Goal: Transaction & Acquisition: Purchase product/service

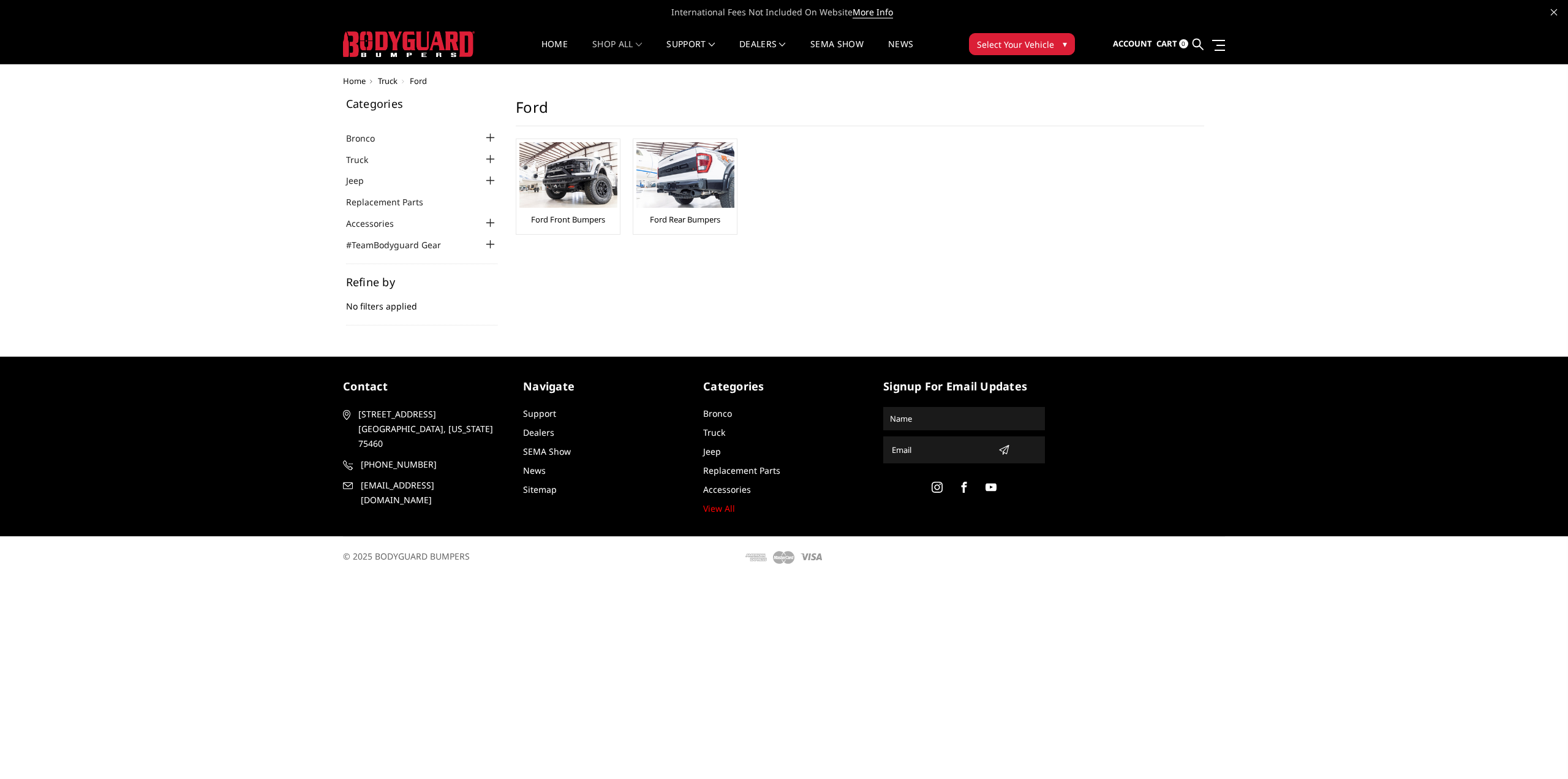
click at [489, 158] on div at bounding box center [489, 158] width 14 height 14
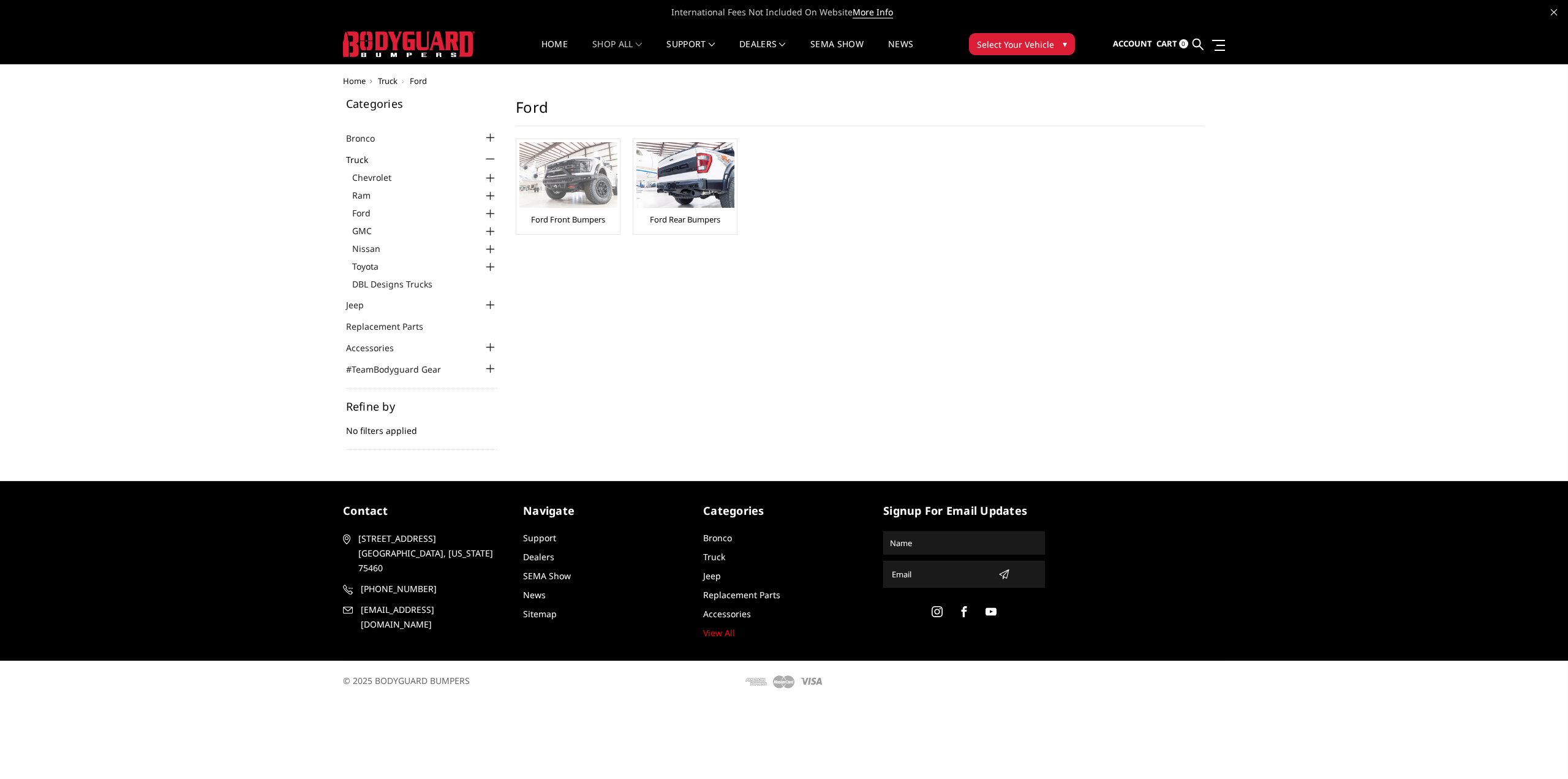
click at [553, 201] on img at bounding box center [568, 175] width 98 height 66
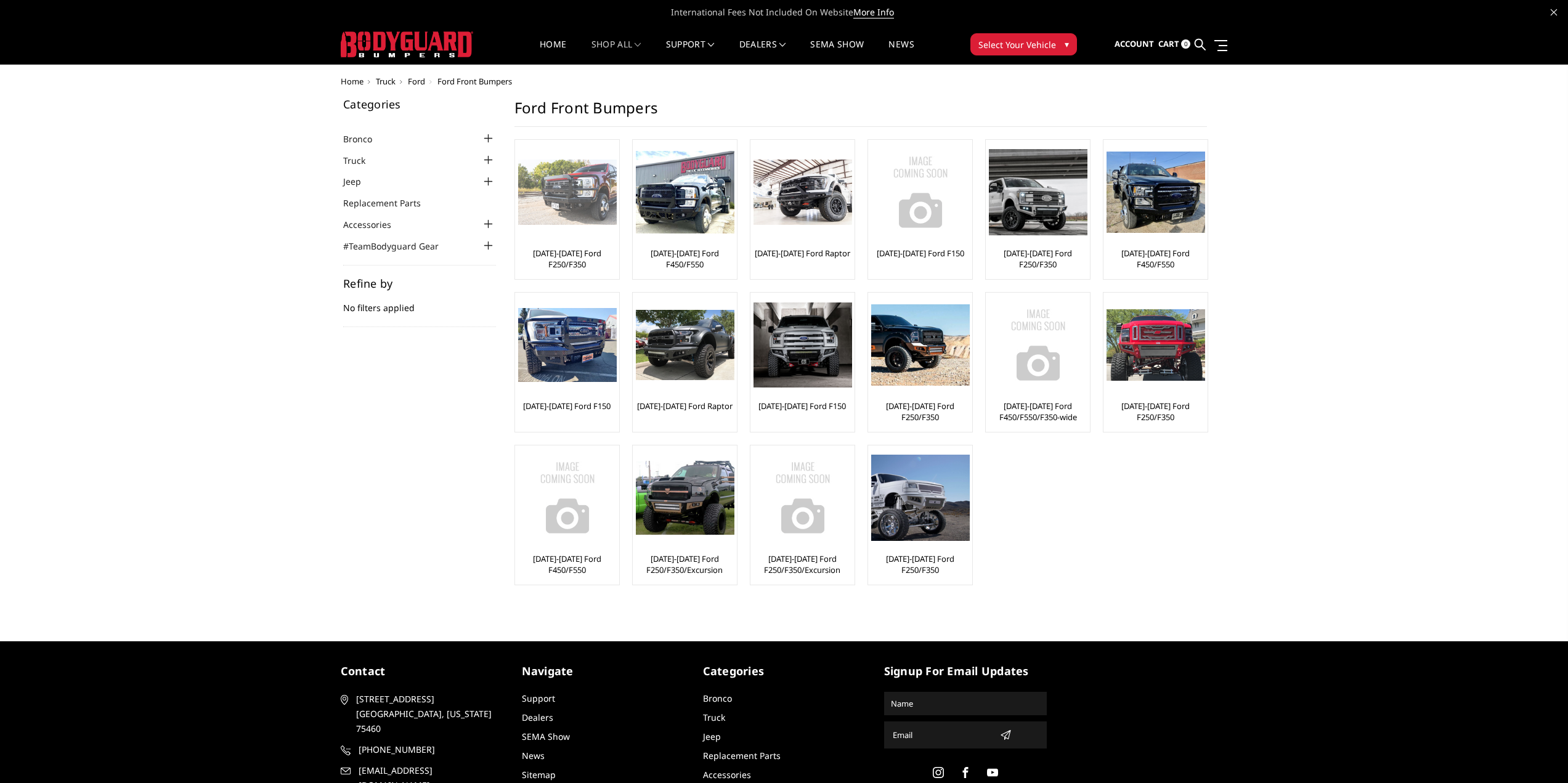
click at [577, 216] on img at bounding box center [567, 192] width 98 height 66
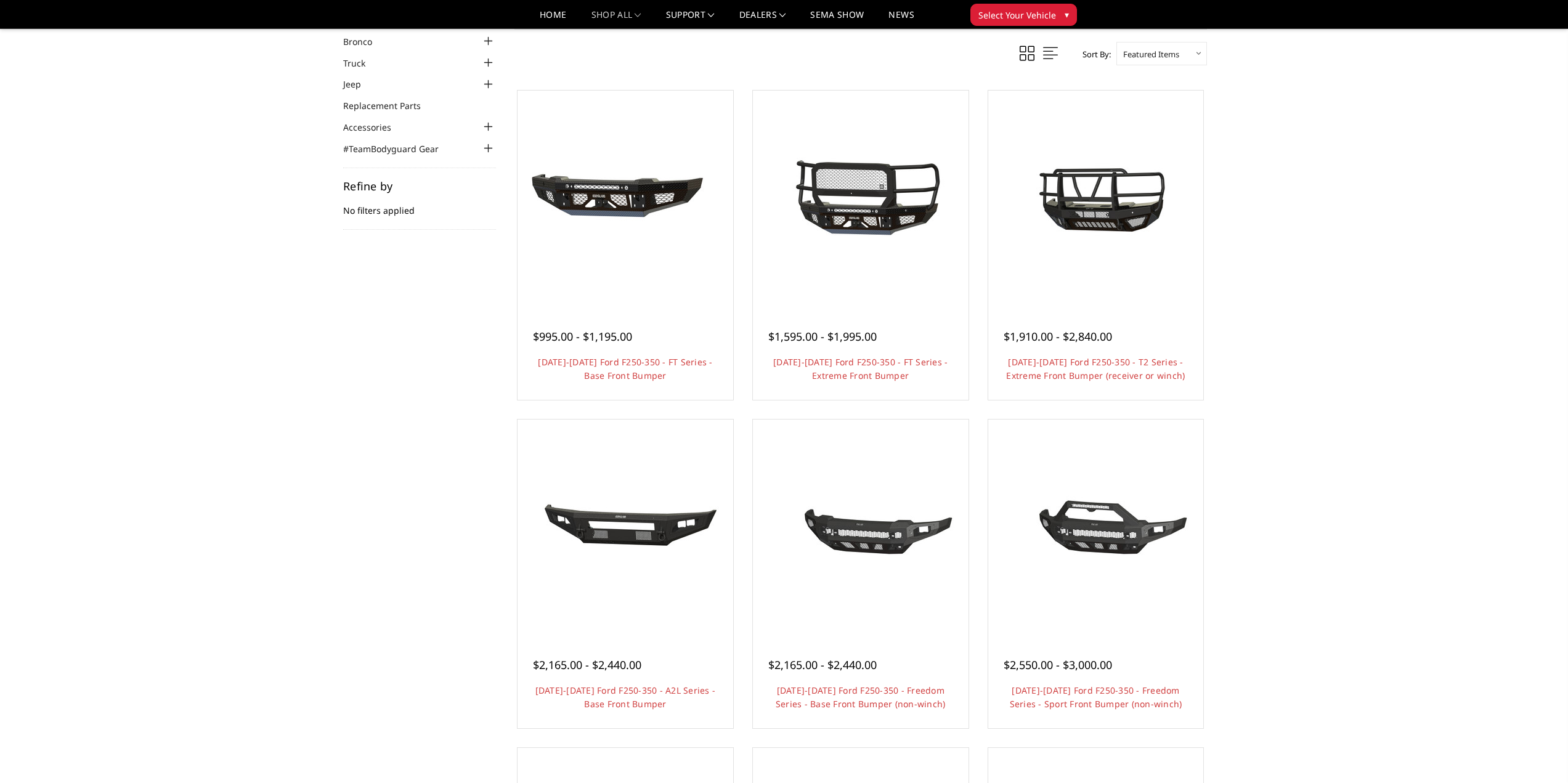
scroll to position [62, 0]
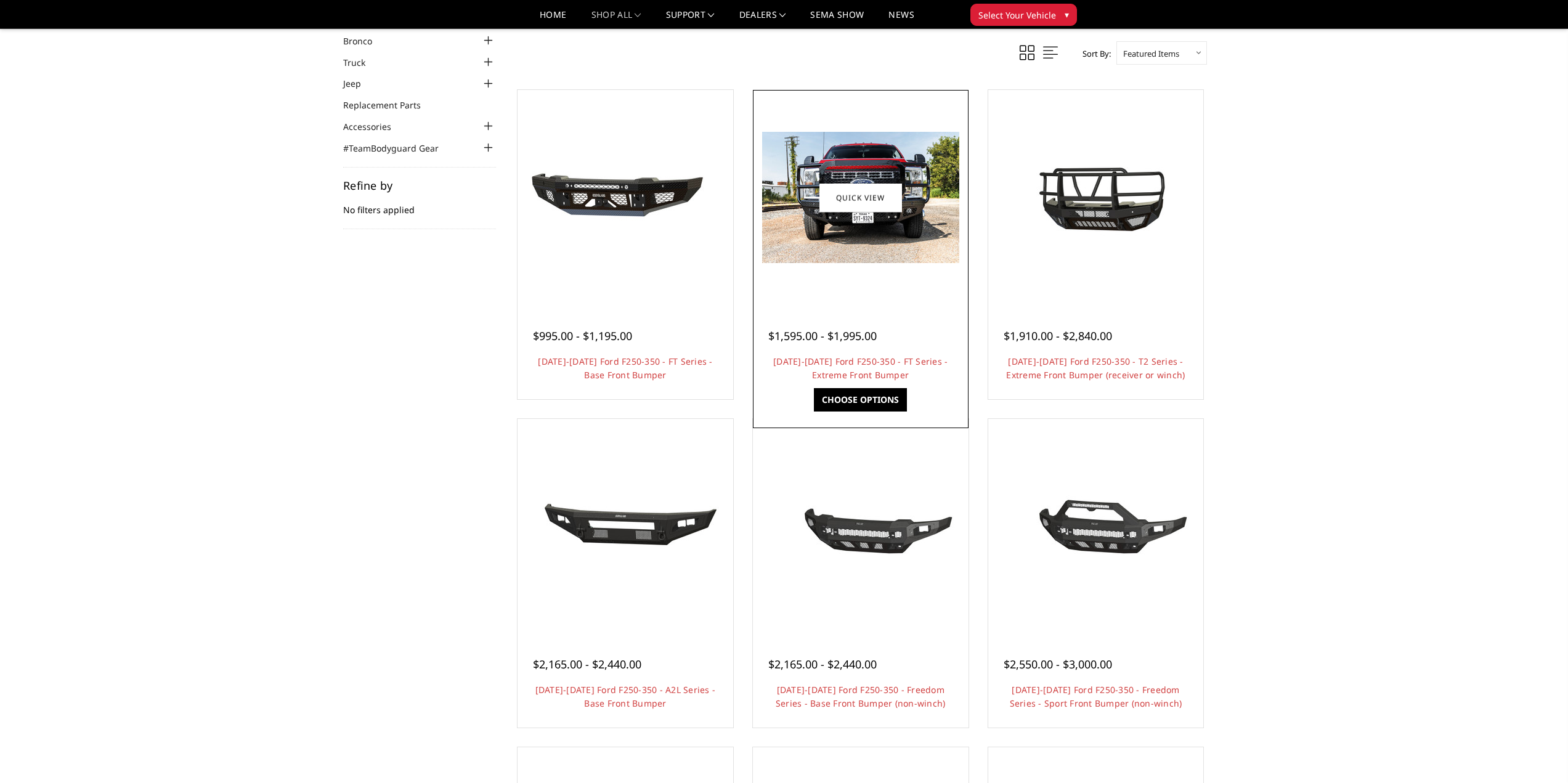
click at [864, 281] on div at bounding box center [860, 197] width 209 height 209
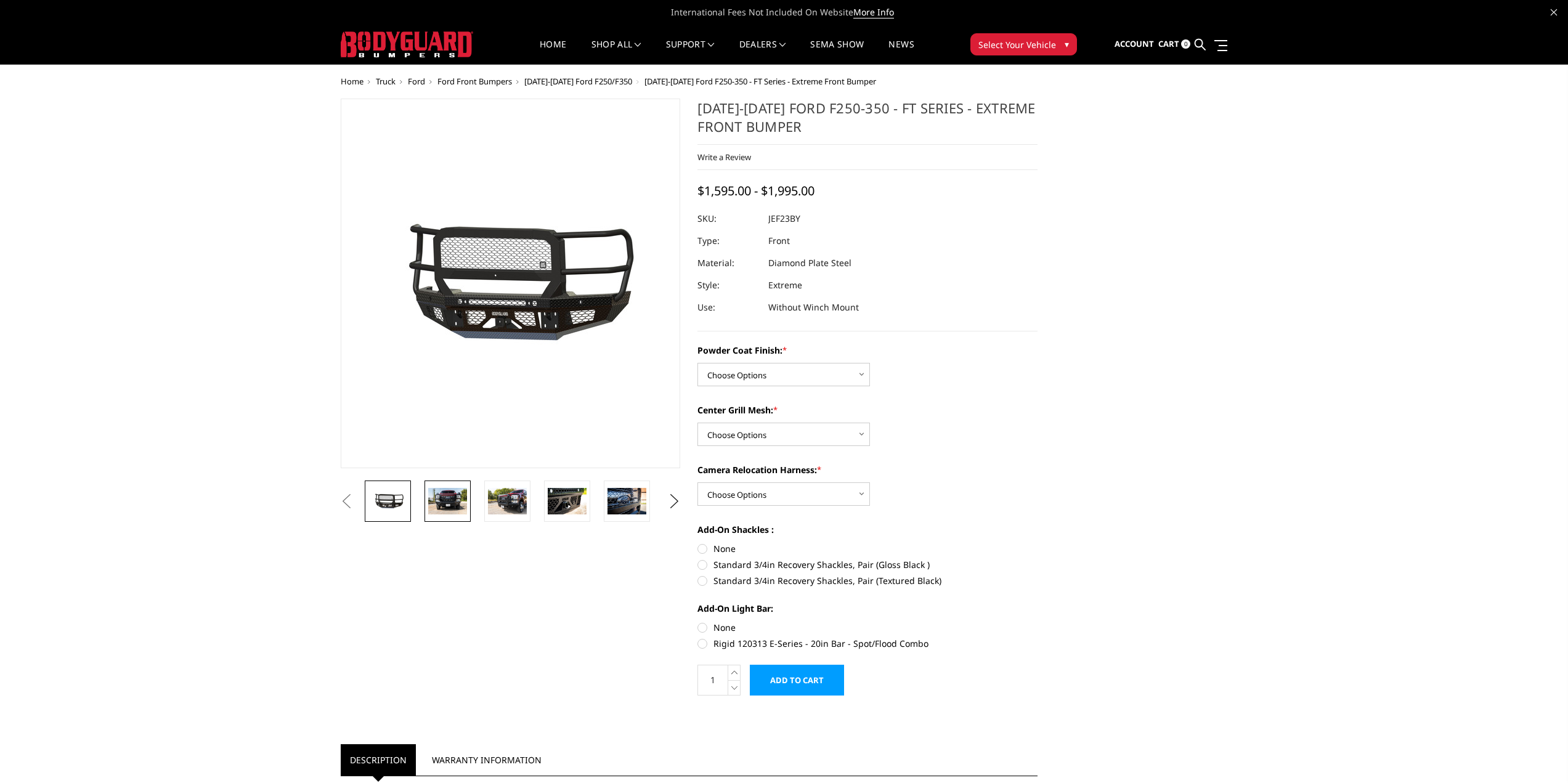
click at [434, 505] on img at bounding box center [448, 500] width 39 height 26
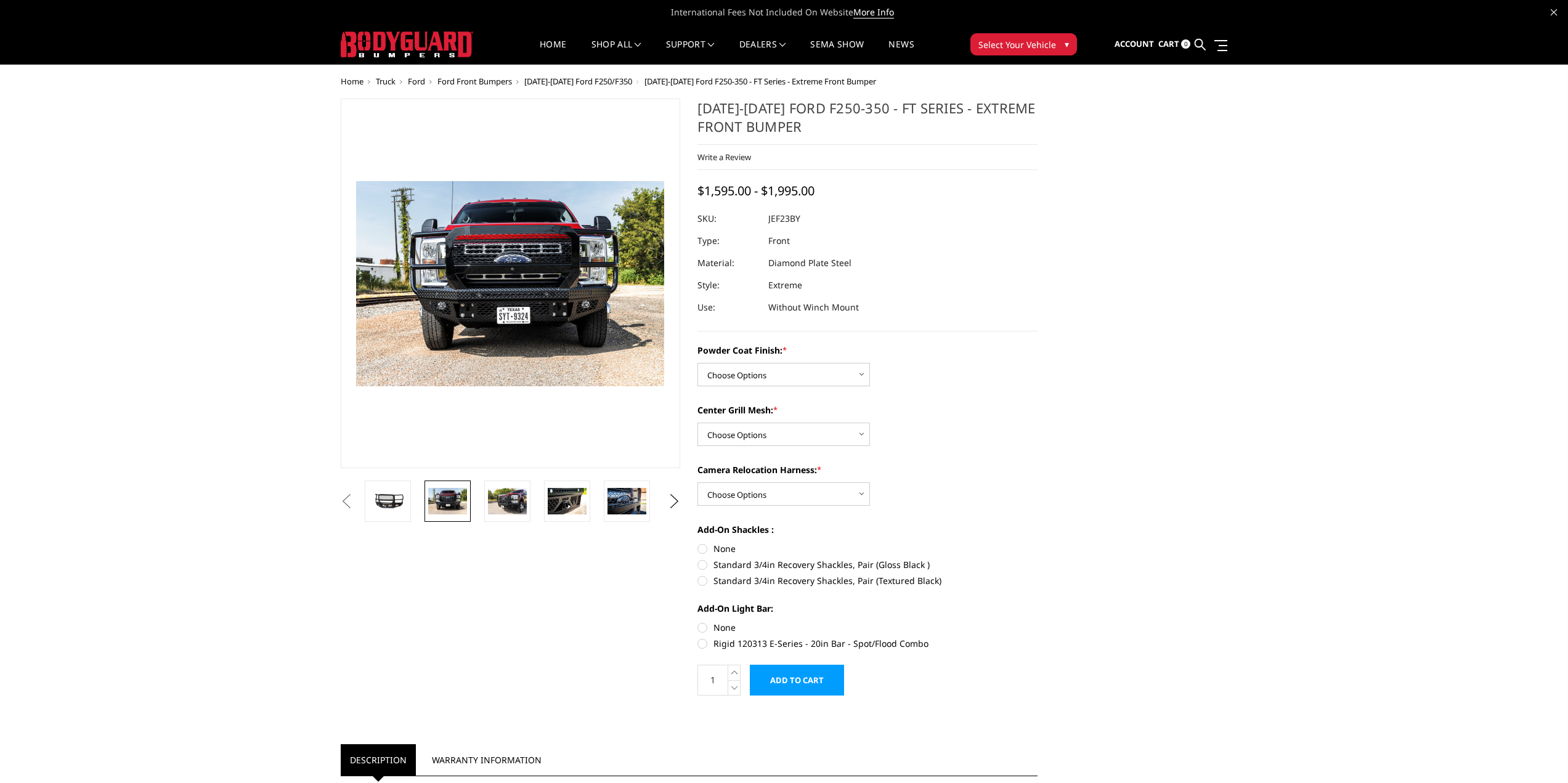
drag, startPoint x: 274, startPoint y: 235, endPoint x: 279, endPoint y: 223, distance: 13.0
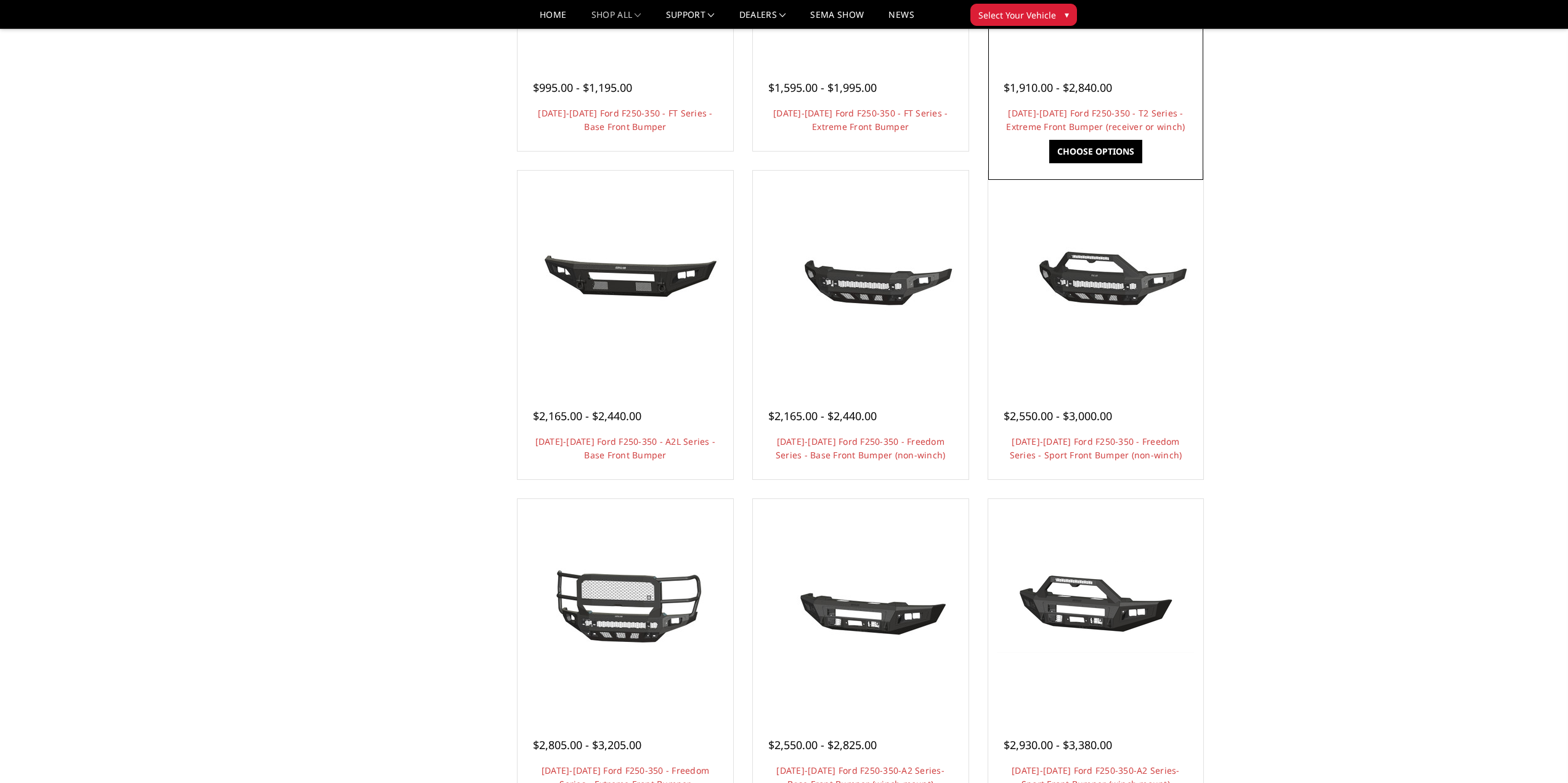
scroll to position [370, 0]
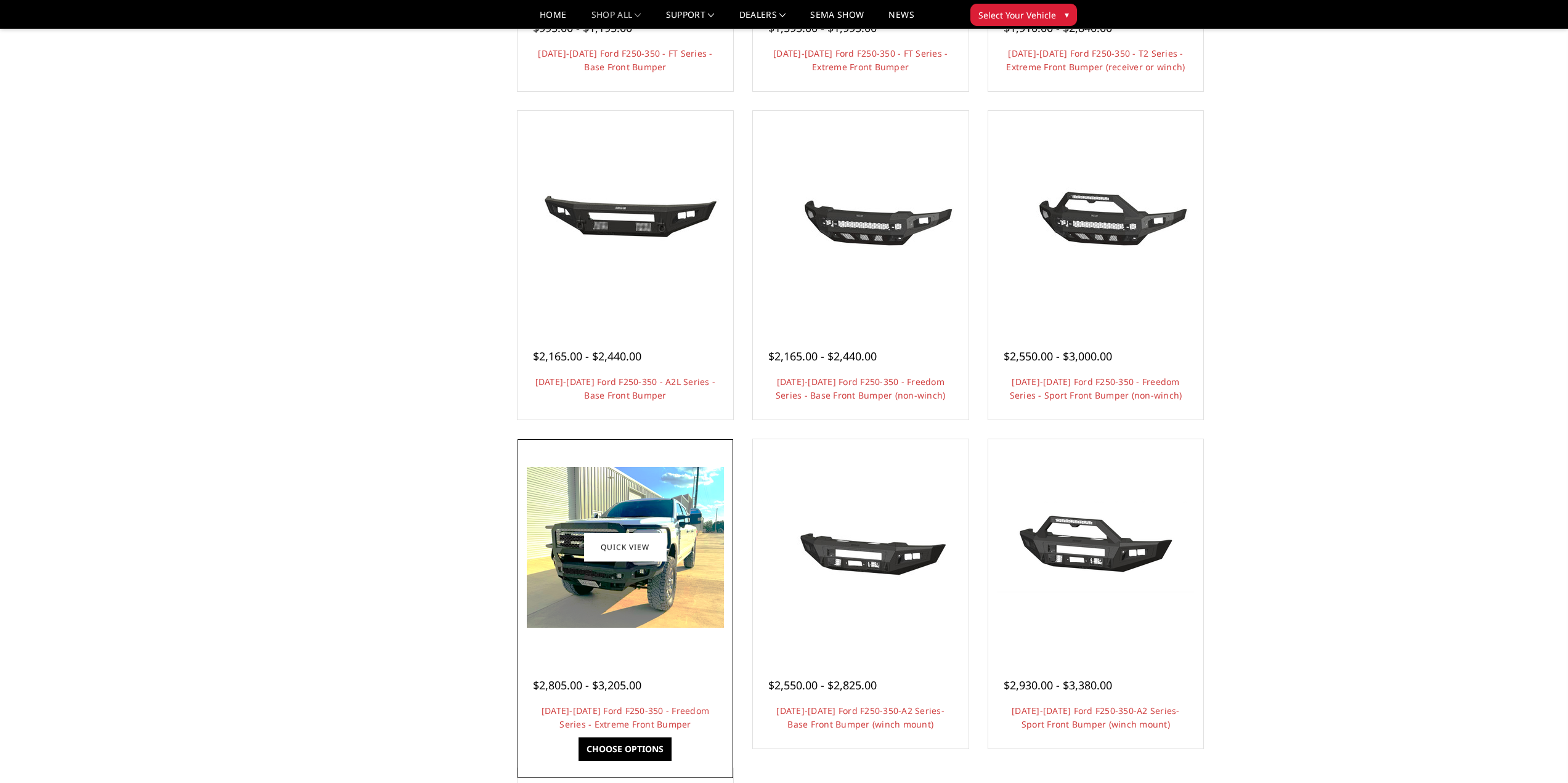
click at [661, 604] on img at bounding box center [625, 547] width 197 height 161
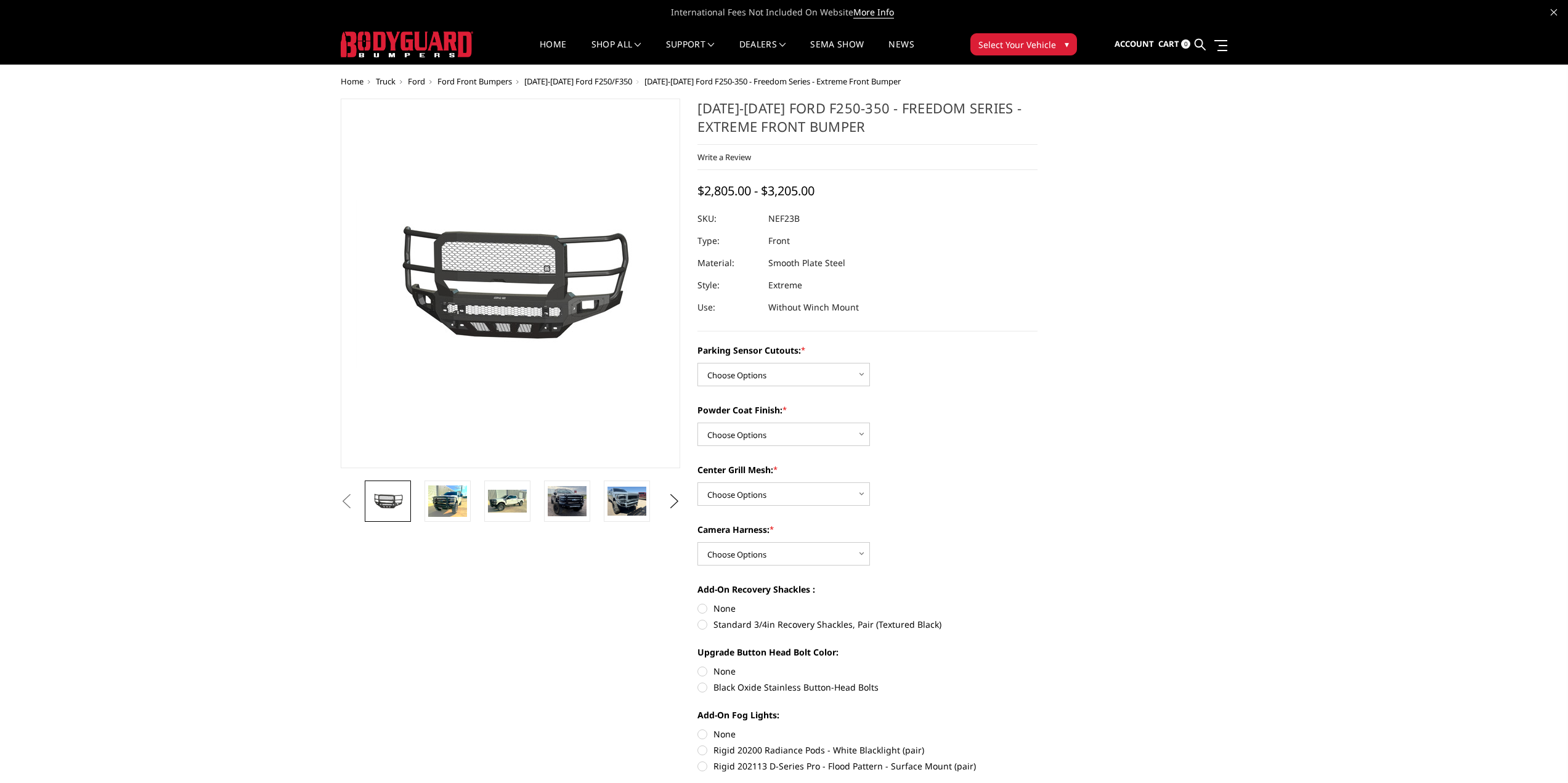
click at [720, 196] on span "$2,805.00 - $3,205.00" at bounding box center [756, 190] width 117 height 17
click at [446, 511] on img at bounding box center [448, 500] width 39 height 31
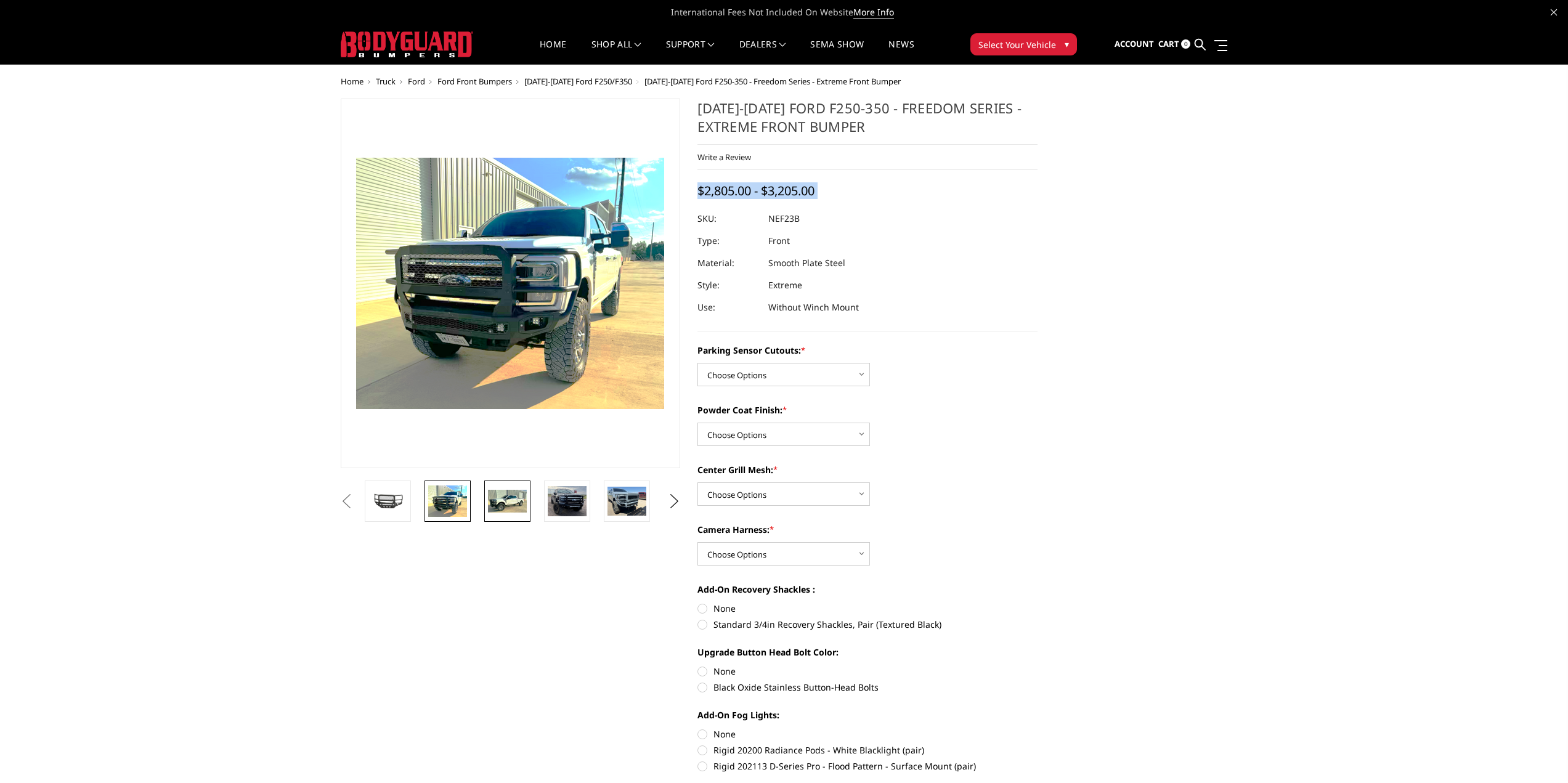
click at [512, 499] on img at bounding box center [507, 501] width 39 height 24
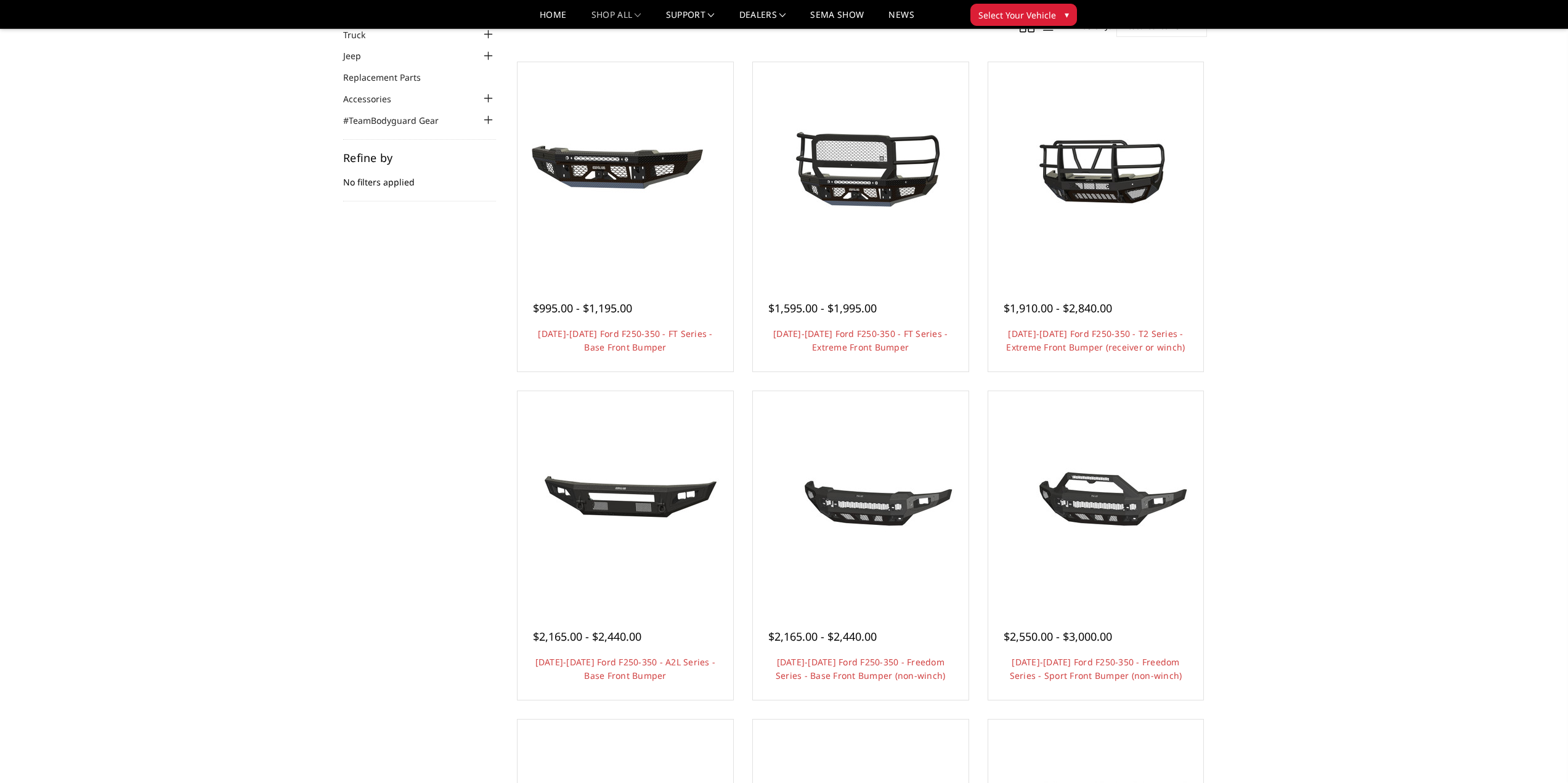
scroll to position [62, 0]
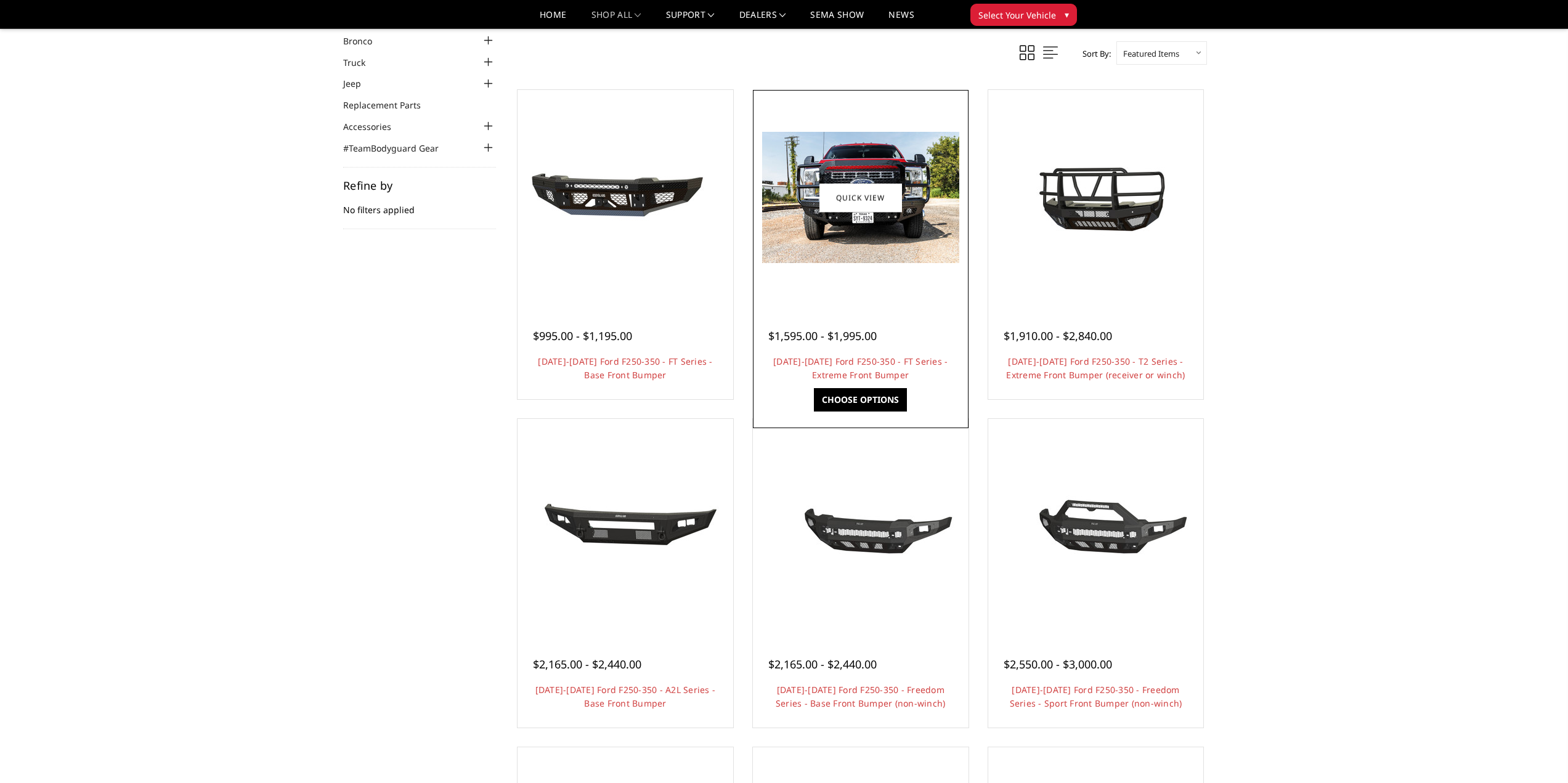
click at [851, 237] on img at bounding box center [860, 197] width 197 height 131
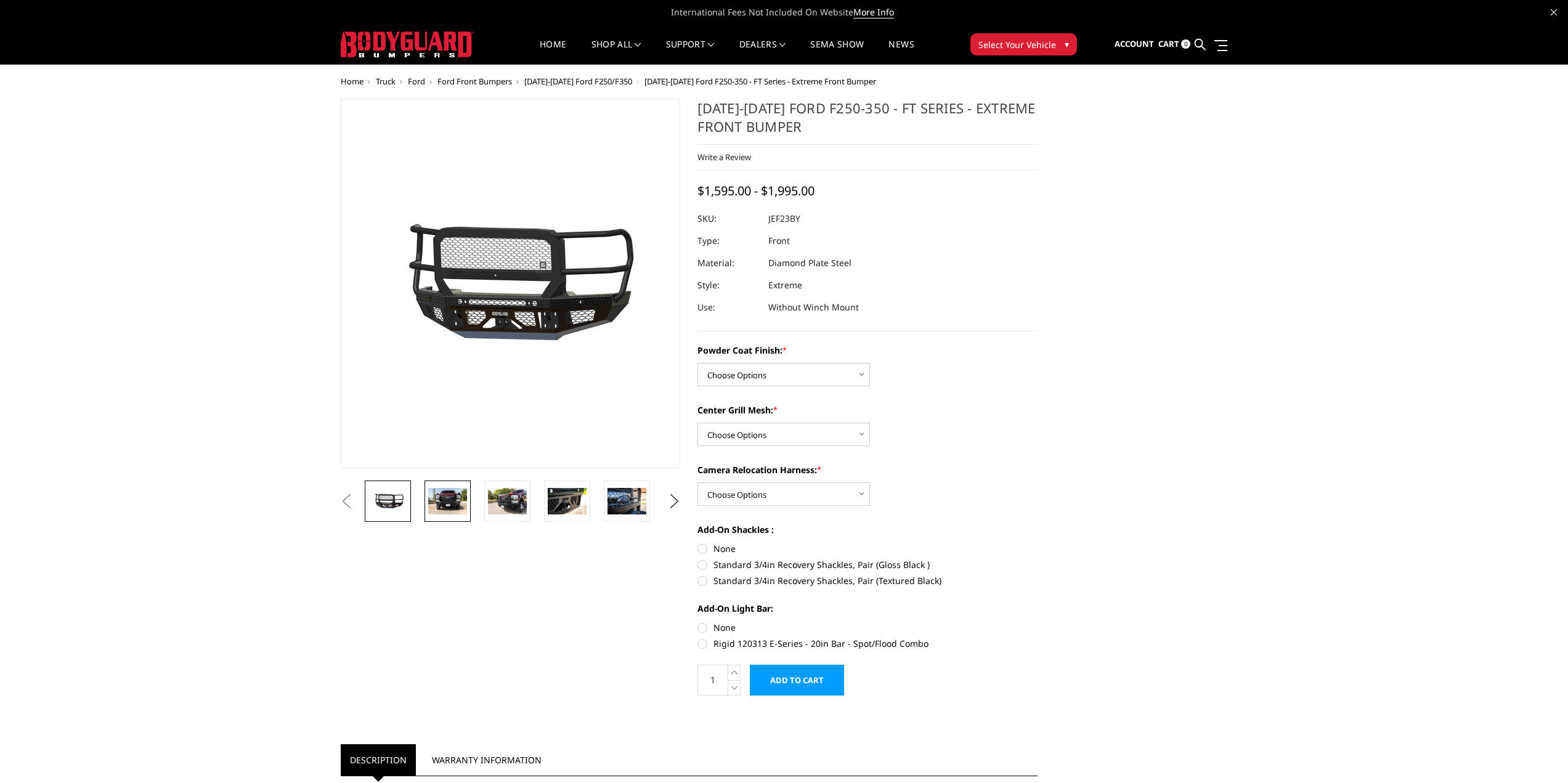
click at [456, 500] on img at bounding box center [448, 500] width 39 height 26
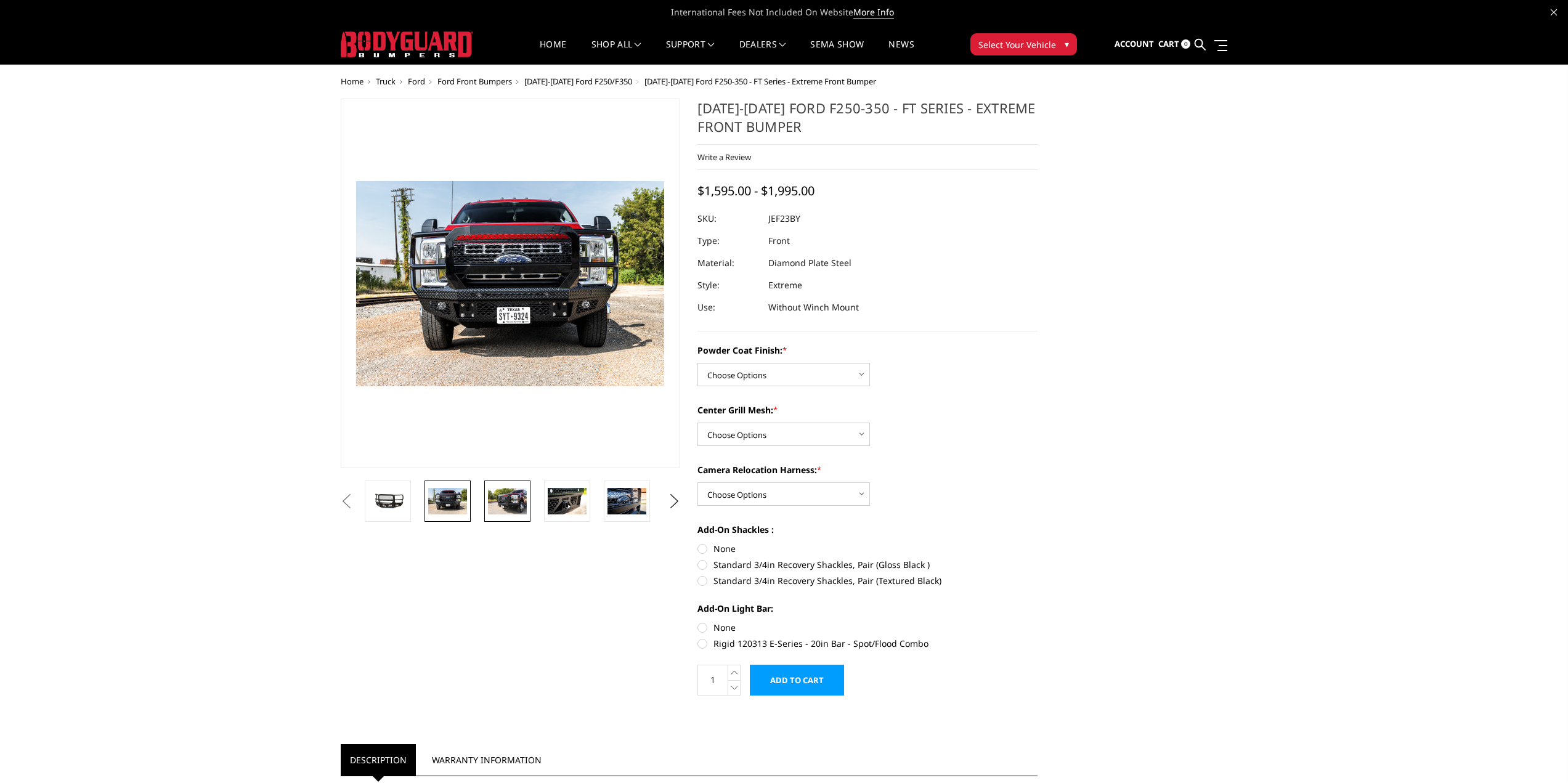
click at [523, 499] on img at bounding box center [507, 500] width 39 height 26
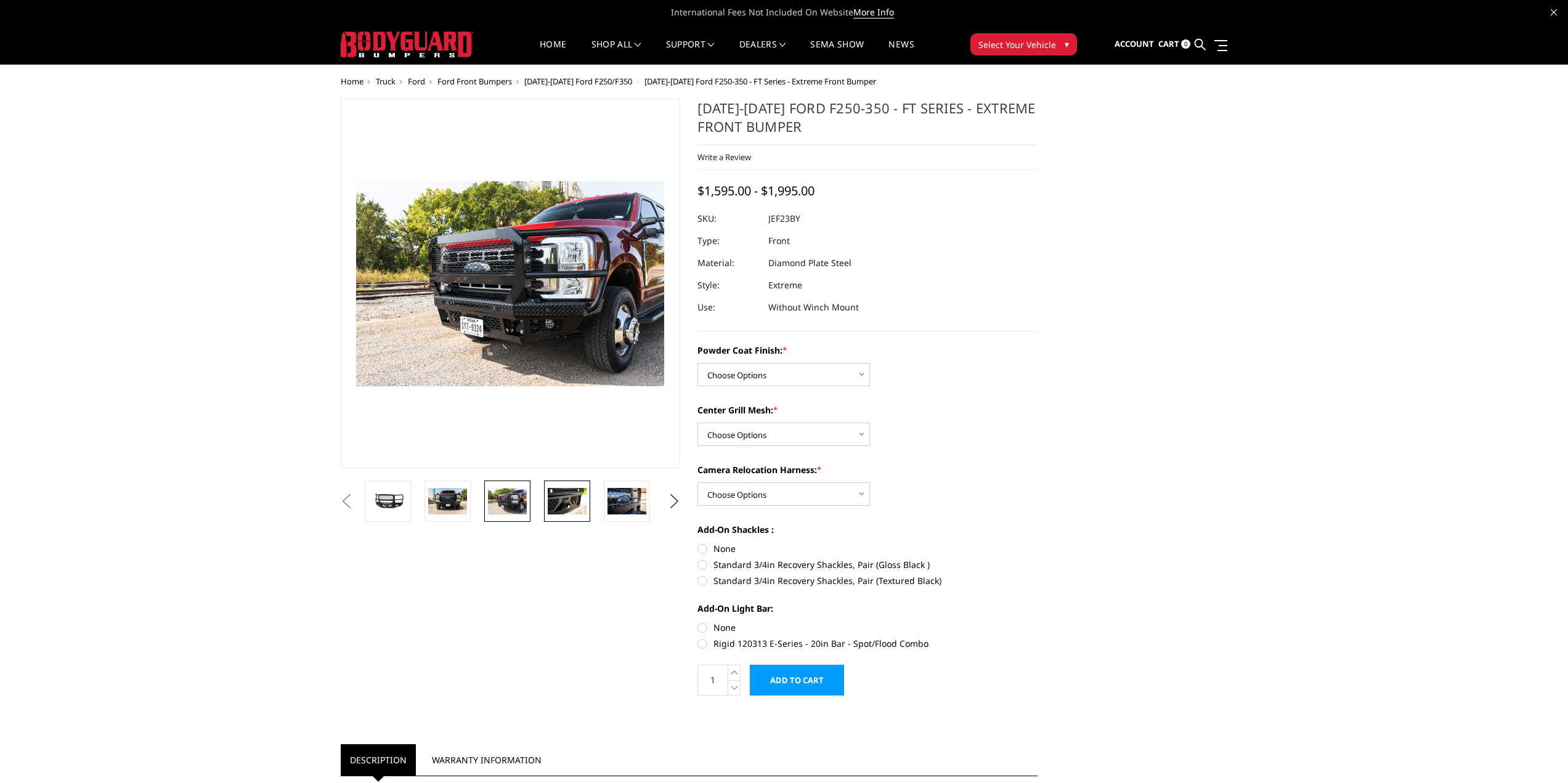
click at [566, 502] on img at bounding box center [567, 500] width 39 height 26
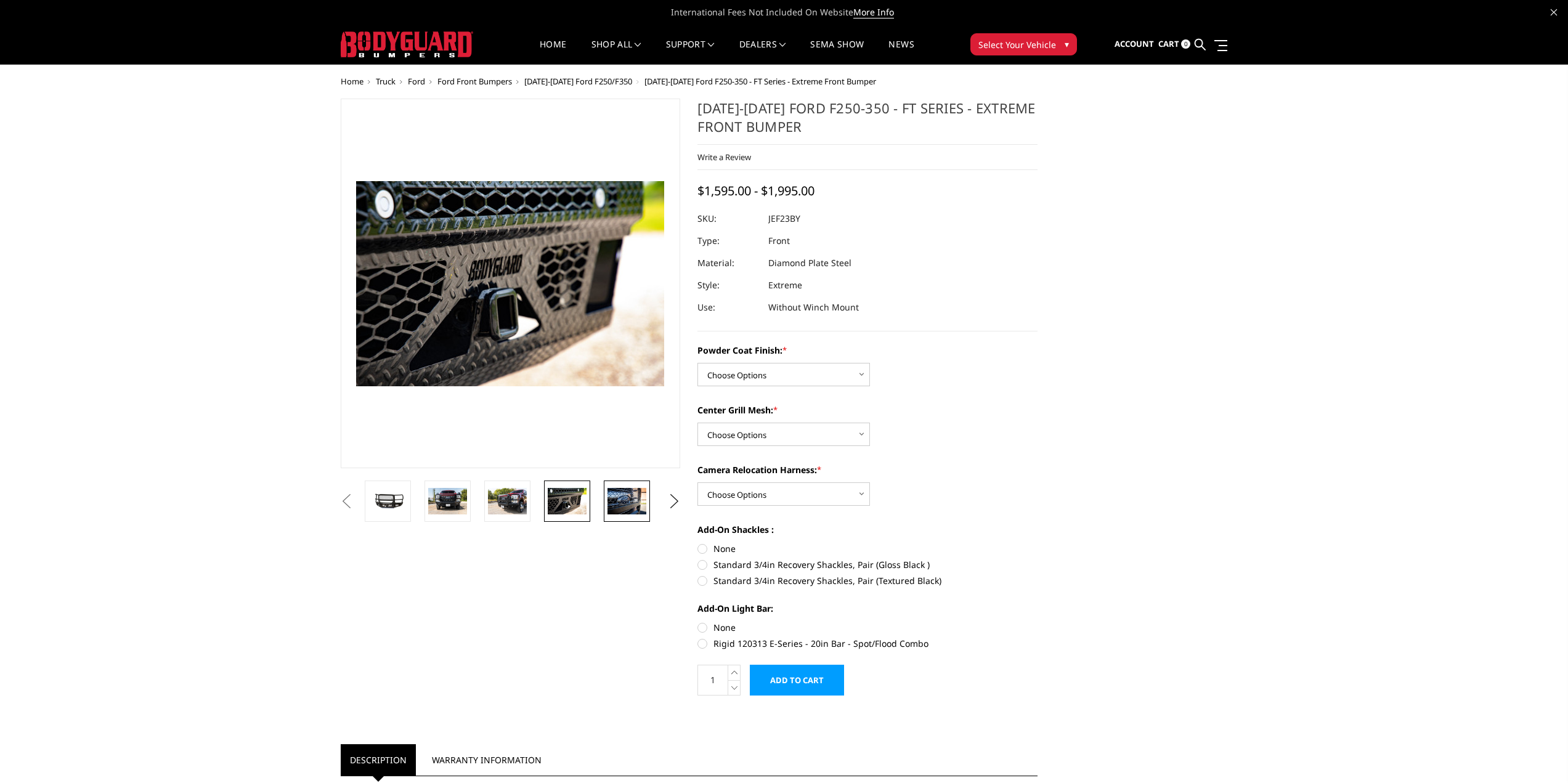
click at [618, 501] on img at bounding box center [627, 500] width 39 height 26
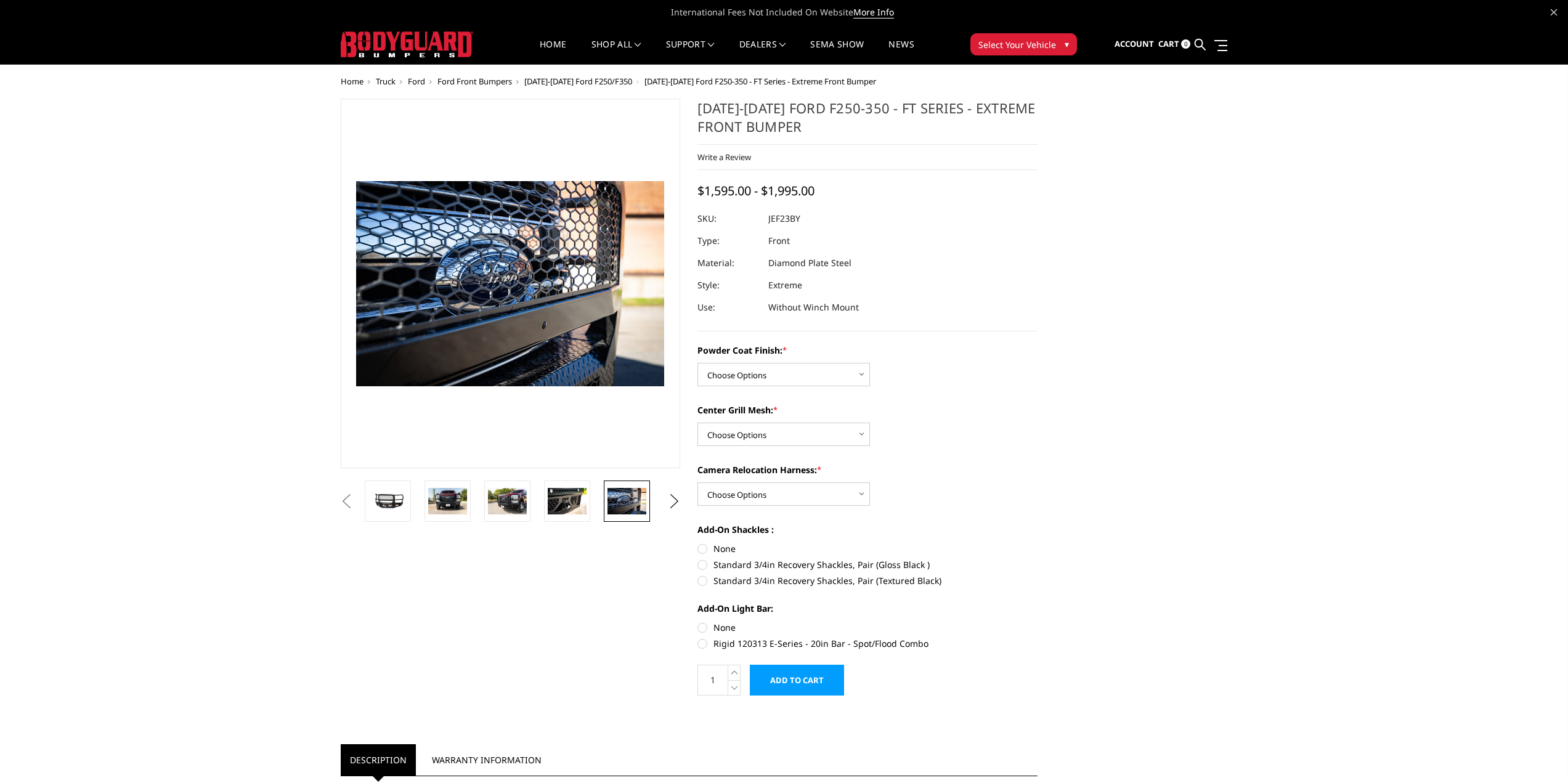
click at [356, 499] on button "Previous" at bounding box center [347, 501] width 19 height 19
click at [470, 505] on link at bounding box center [447, 500] width 47 height 41
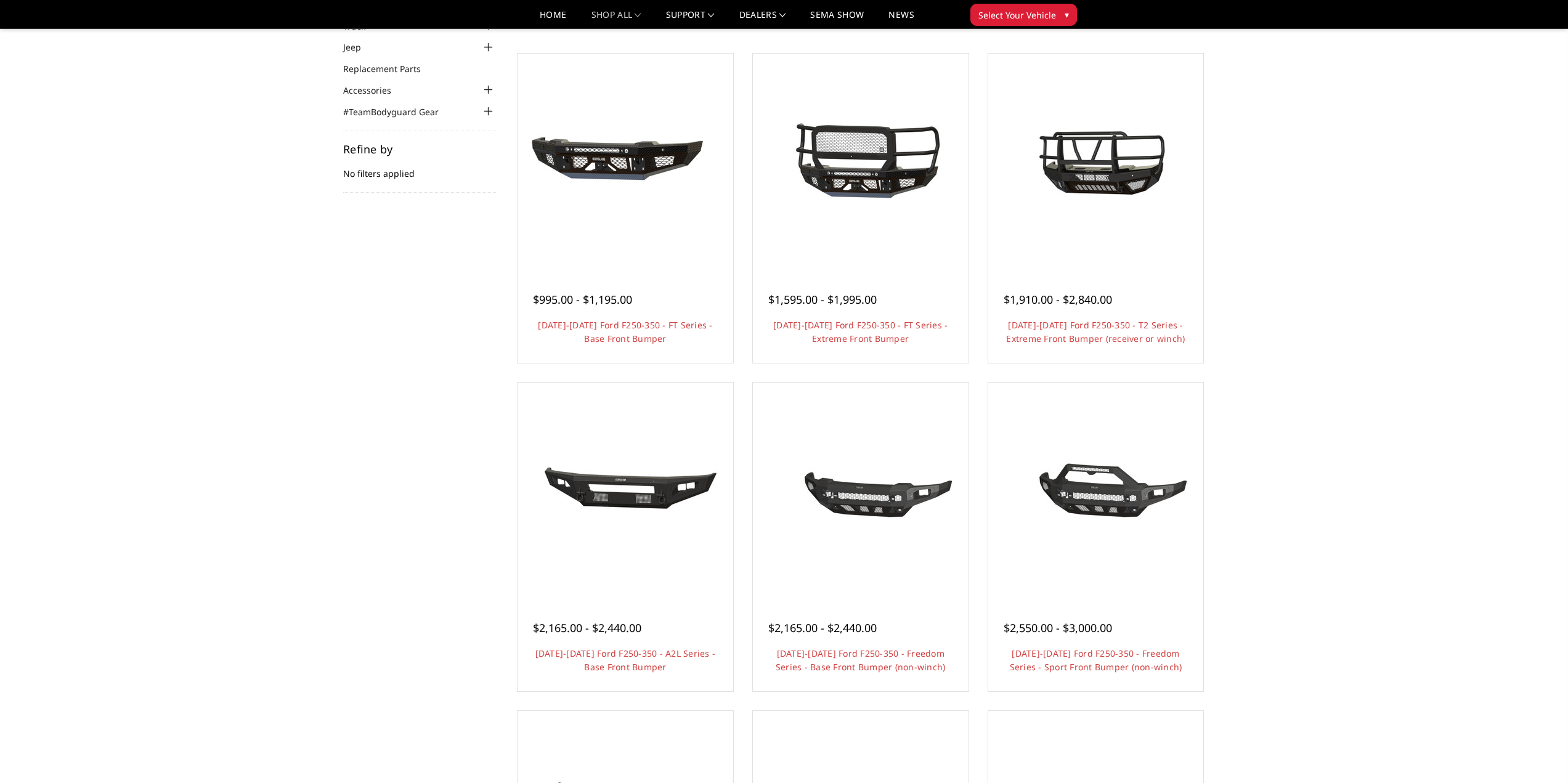
scroll to position [62, 0]
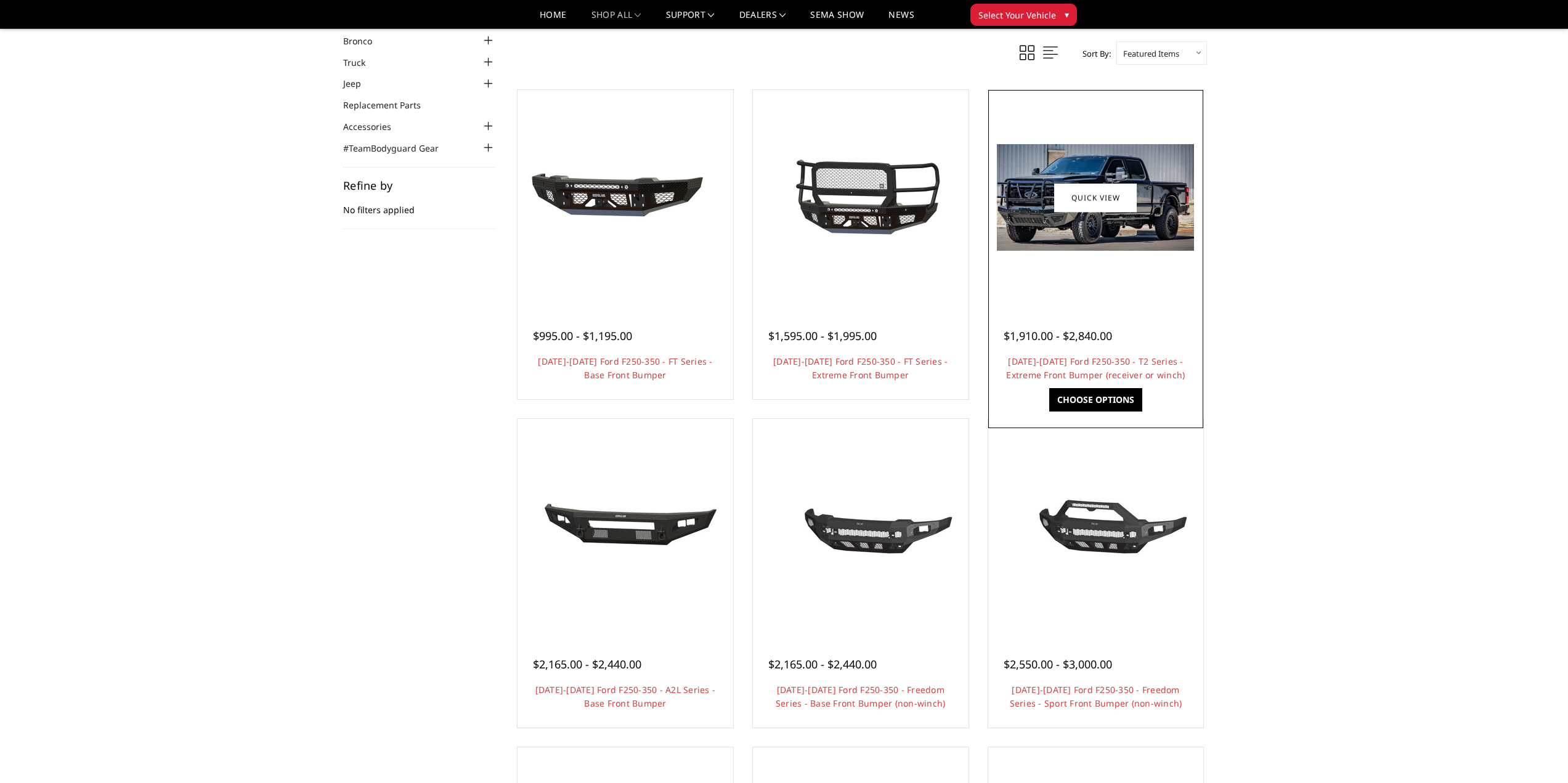
click at [1129, 245] on img at bounding box center [1095, 197] width 197 height 107
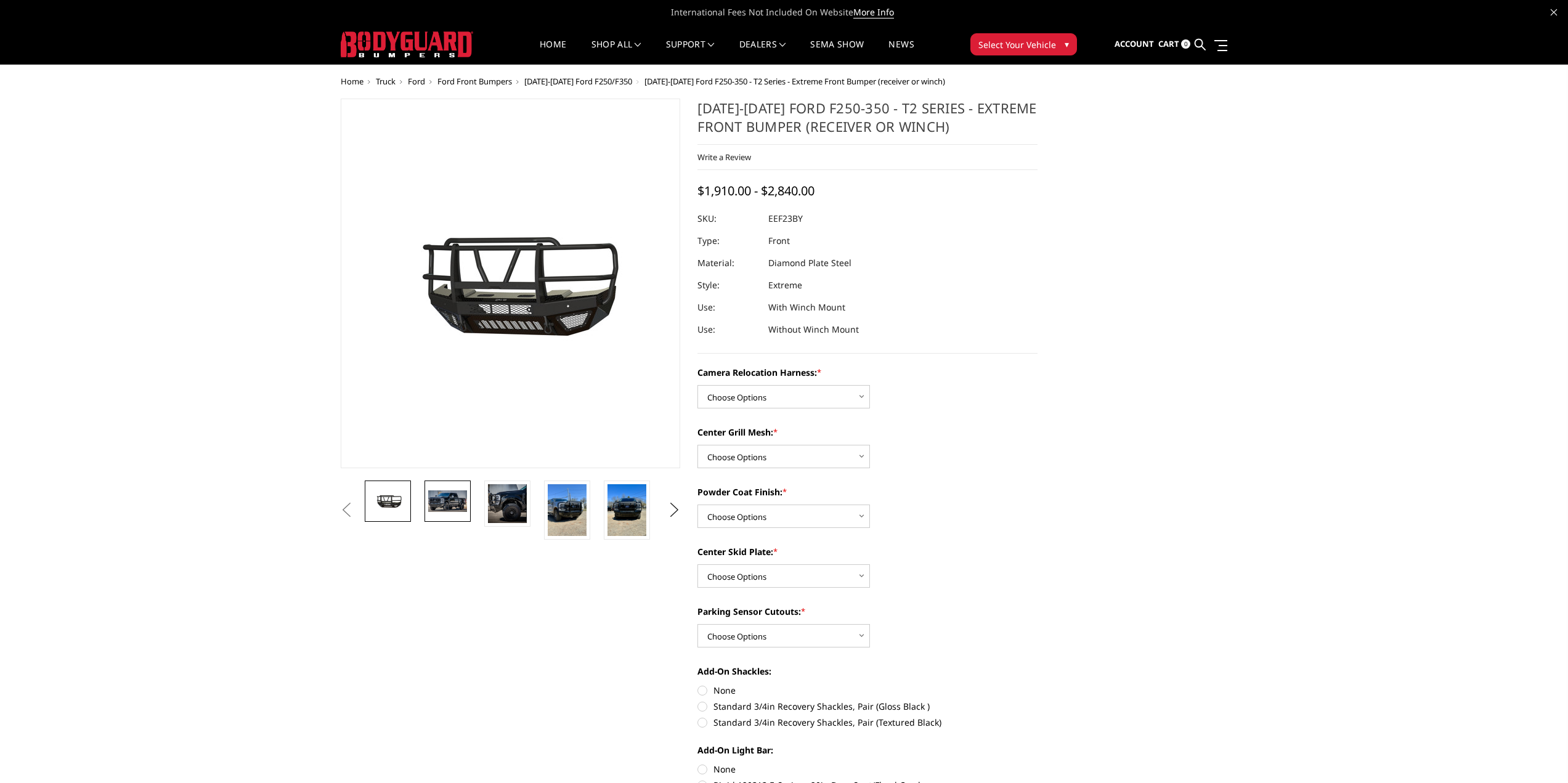
click at [439, 512] on link at bounding box center [447, 500] width 47 height 41
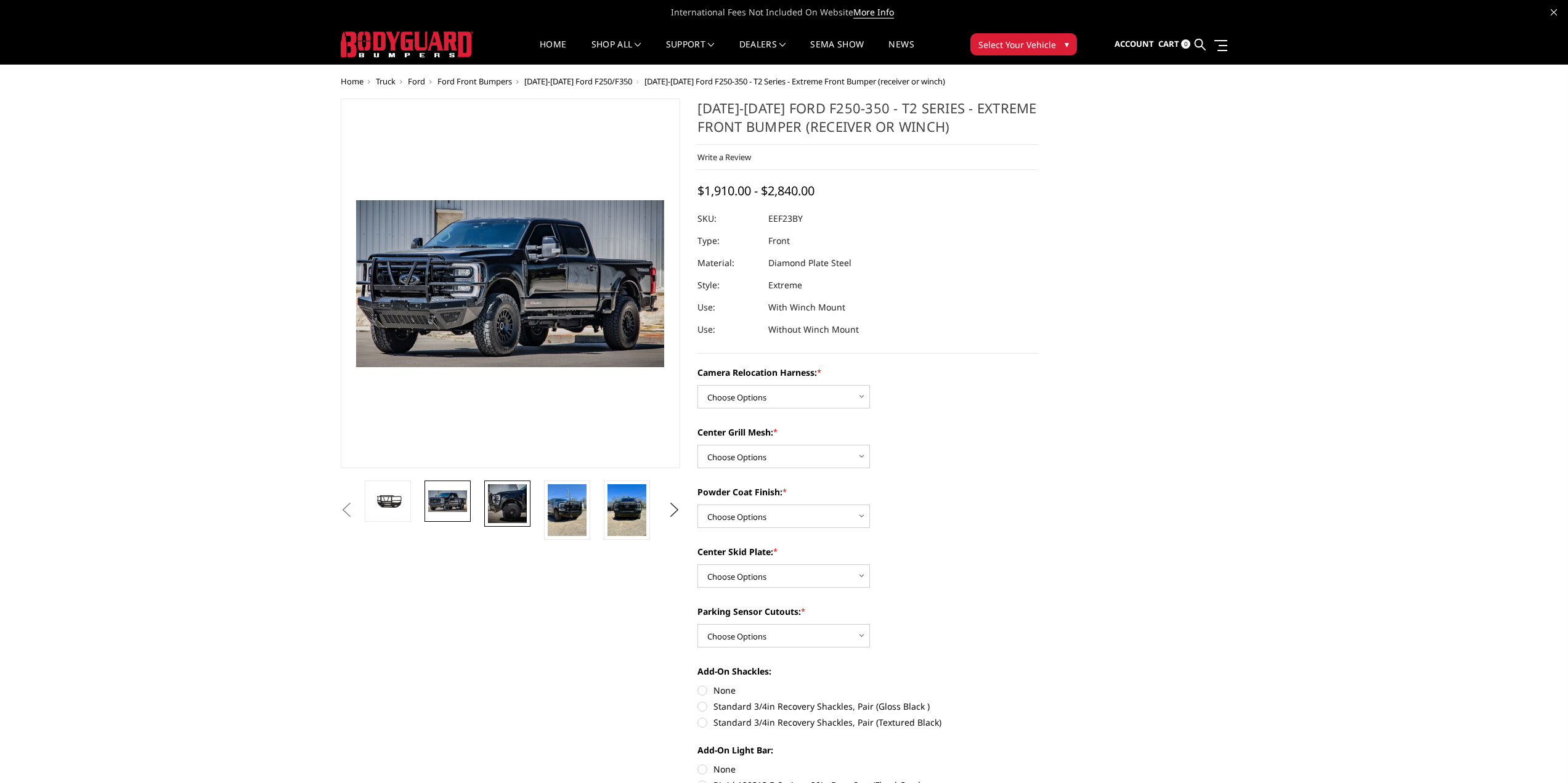
click at [503, 504] on img at bounding box center [507, 504] width 39 height 39
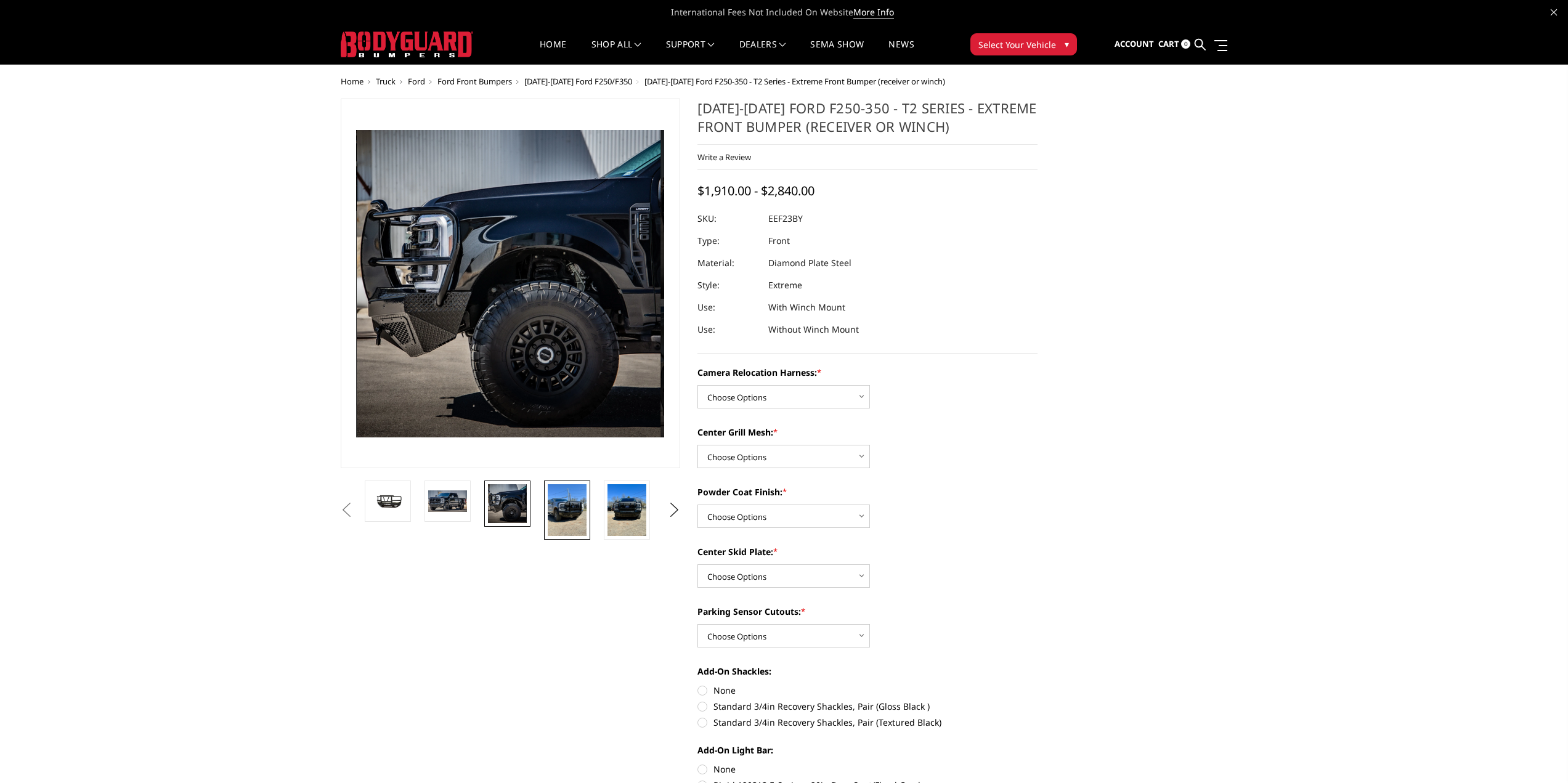
click at [550, 501] on img at bounding box center [567, 510] width 39 height 52
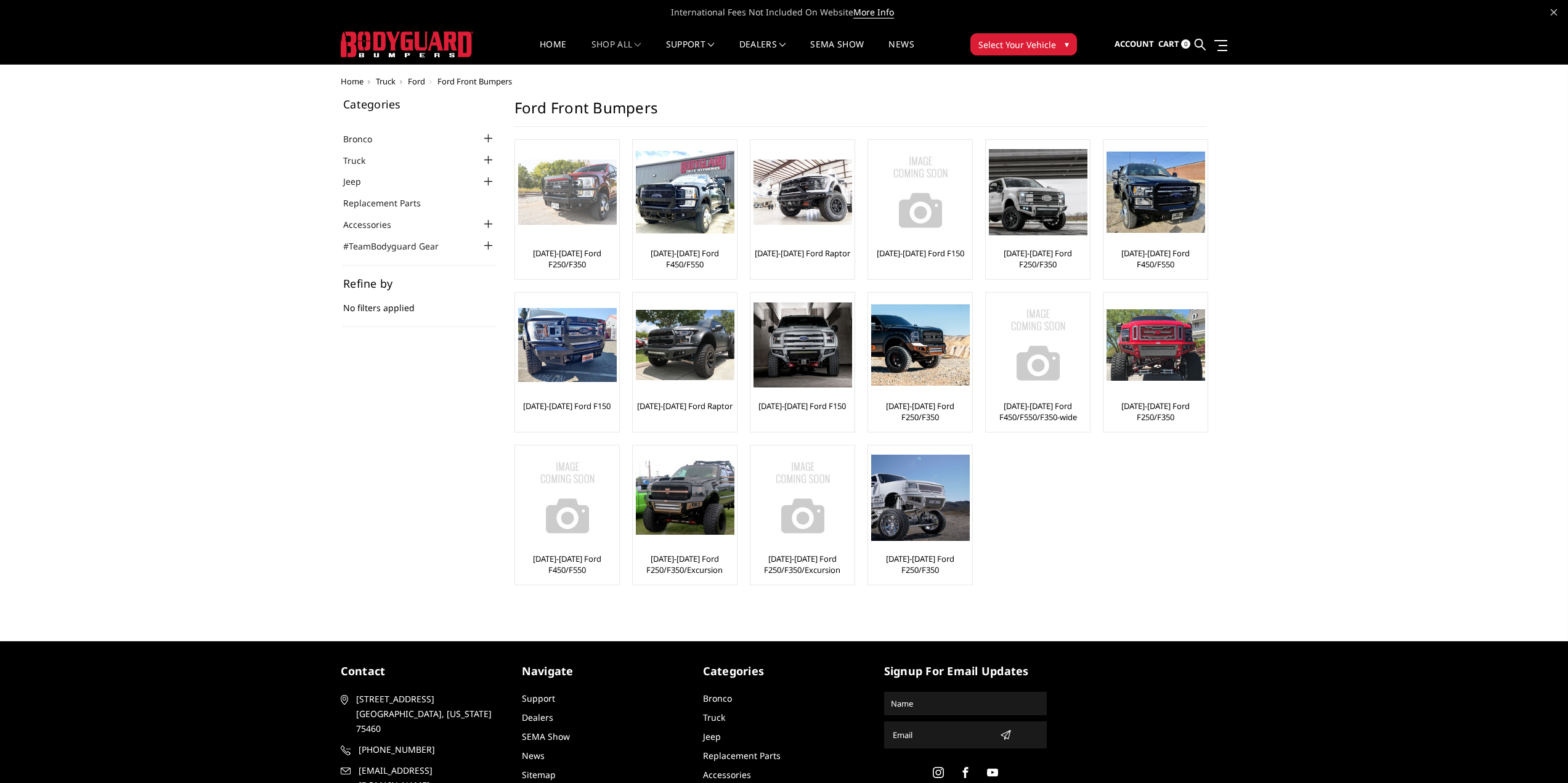
click at [573, 195] on img at bounding box center [567, 192] width 98 height 66
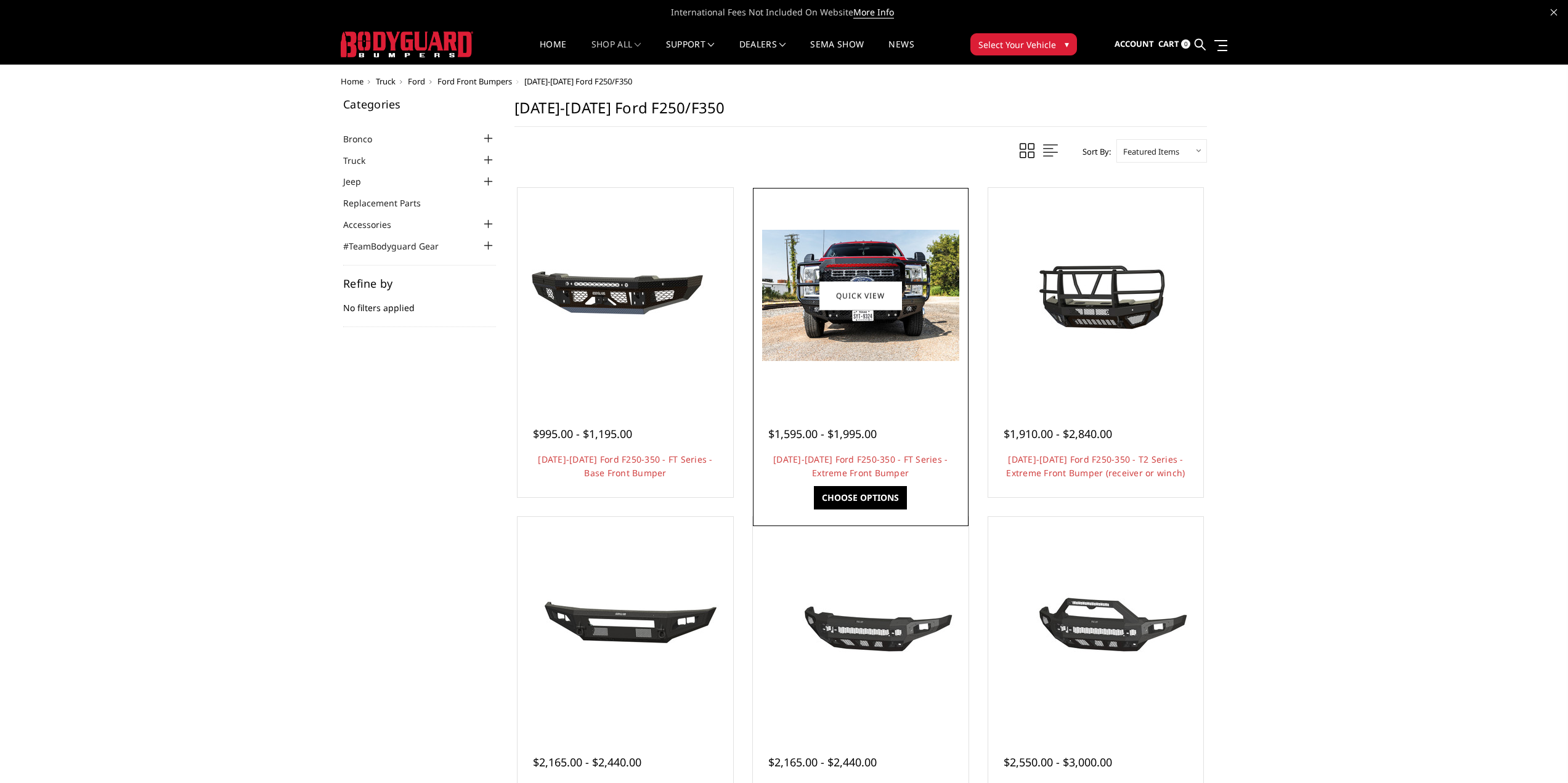
click at [855, 384] on div at bounding box center [860, 295] width 209 height 209
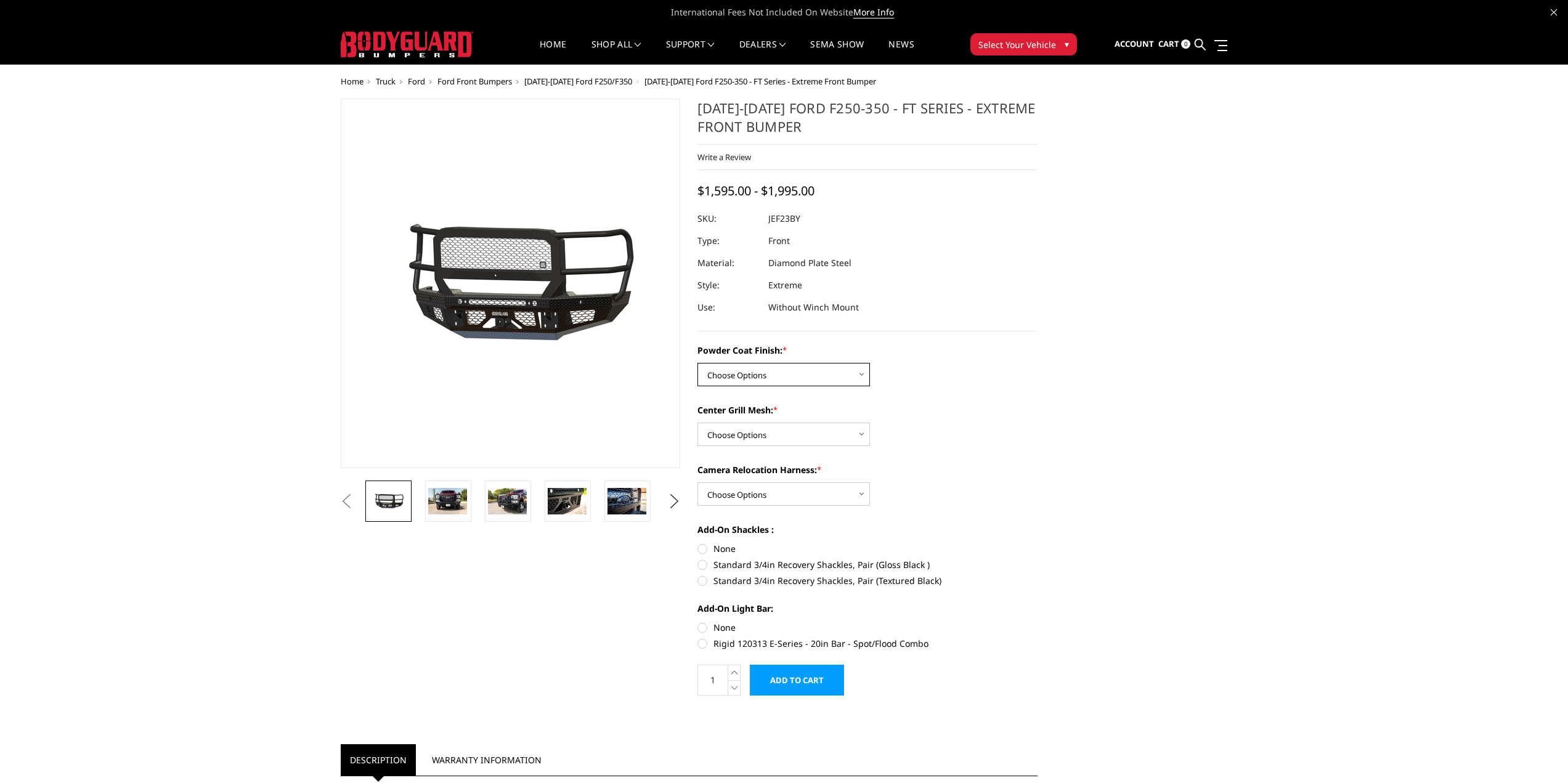
click at [815, 378] on select "Choose Options Bare Metal Gloss Black Powder Coat Textured Black Powder Coat" at bounding box center [784, 375] width 173 height 24
select select "3263"
click at [698, 363] on select "Choose Options Bare Metal Gloss Black Powder Coat Textured Black Powder Coat" at bounding box center [784, 375] width 173 height 24
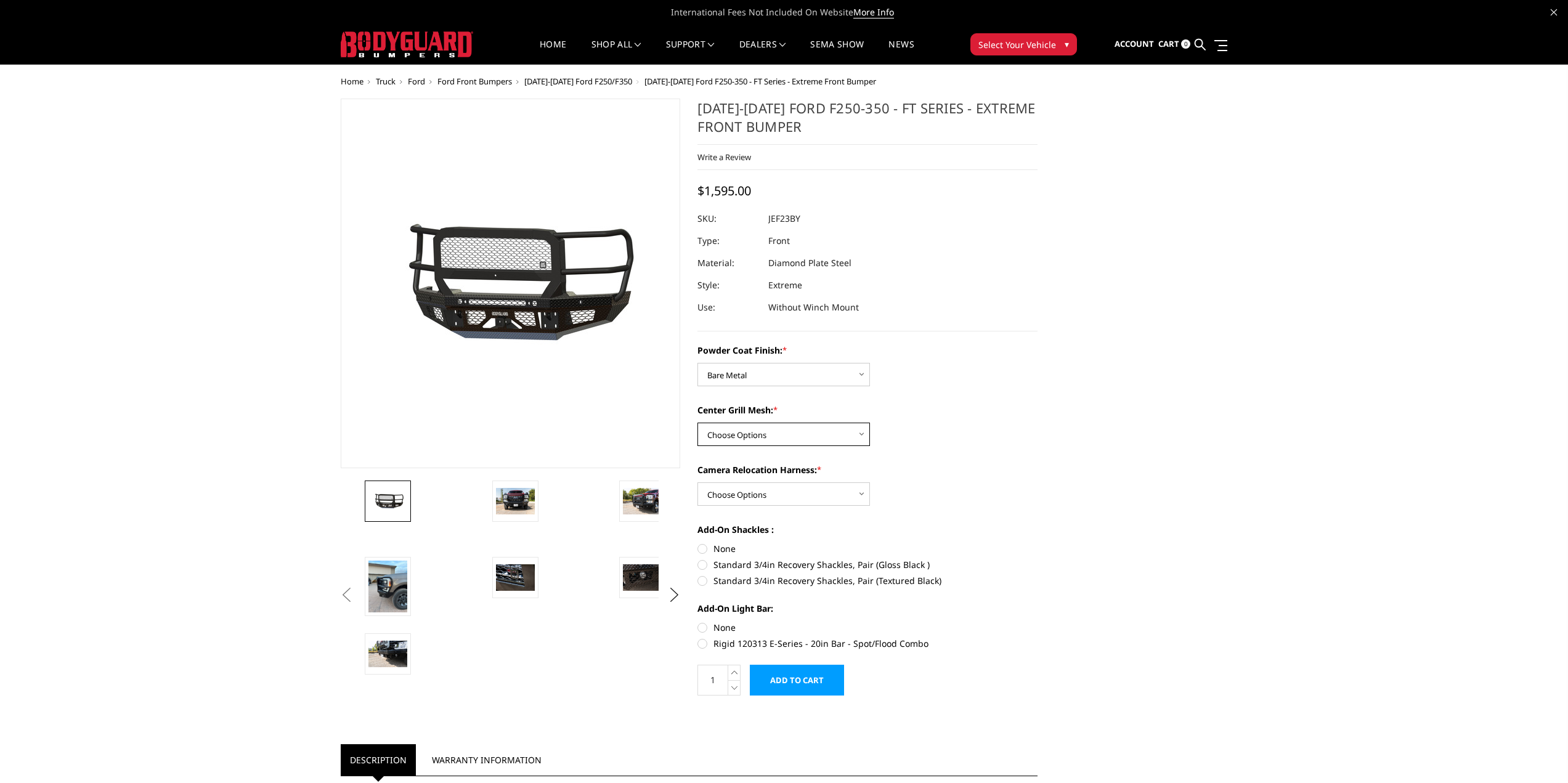
click at [798, 432] on select "Choose Options WITH Expanded Metal in Center Grill WITHOUT Expanded Metal in Ce…" at bounding box center [784, 434] width 173 height 24
click at [698, 422] on select "Choose Options WITH Expanded Metal in Center Grill WITHOUT Expanded Metal in Ce…" at bounding box center [784, 434] width 173 height 24
click at [792, 437] on select "Choose Options WITH Expanded Metal in Center Grill WITHOUT Expanded Metal in Ce…" at bounding box center [784, 434] width 173 height 24
select select "3266"
click at [698, 422] on select "Choose Options WITH Expanded Metal in Center Grill WITHOUT Expanded Metal in Ce…" at bounding box center [784, 434] width 173 height 24
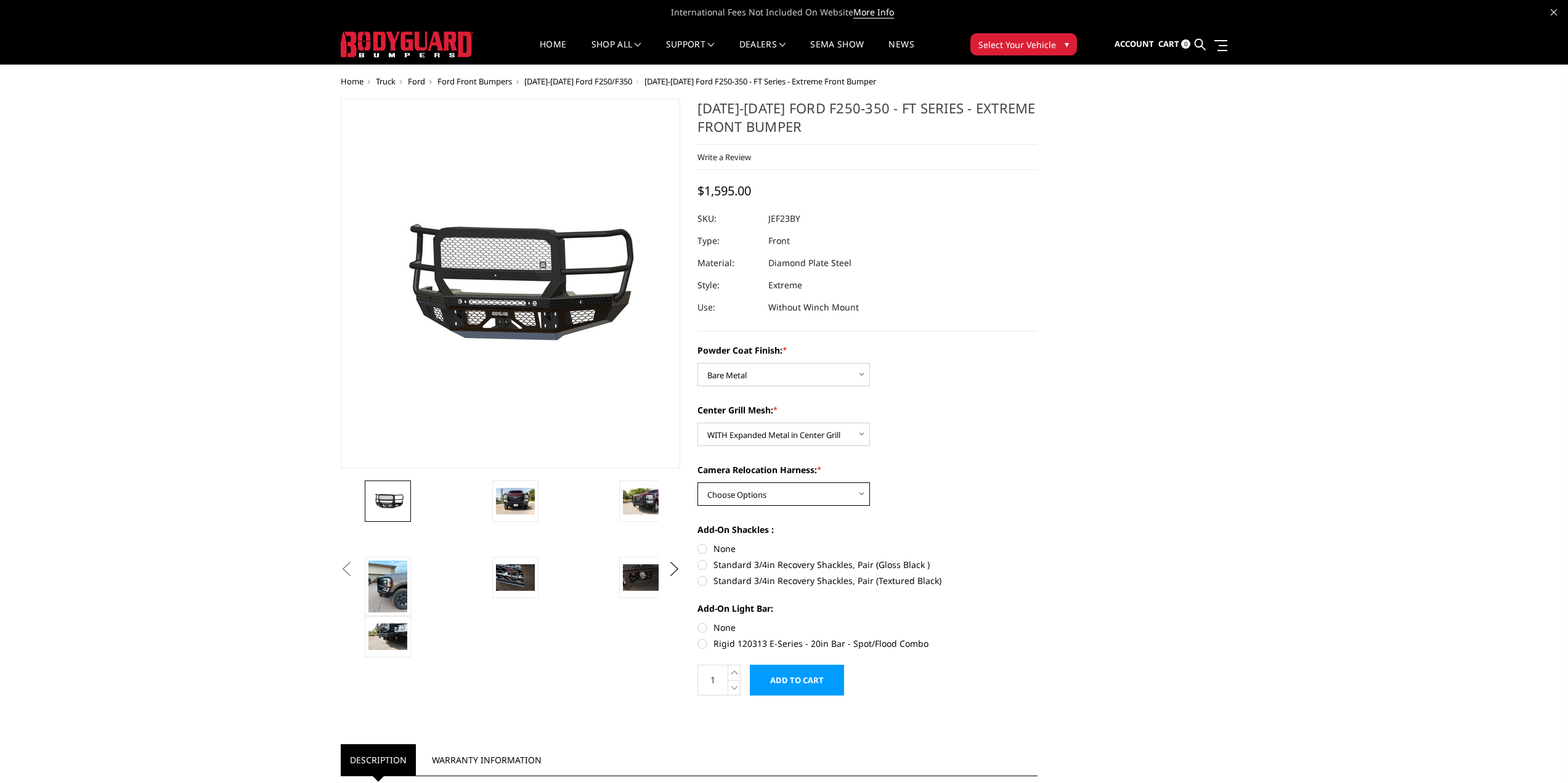
click at [853, 496] on select "Choose Options WITH Camera Relocation Harness WITHOUT Camera Relocation Harness" at bounding box center [784, 494] width 173 height 24
select select "3268"
click at [698, 482] on select "Choose Options WITH Camera Relocation Harness WITHOUT Camera Relocation Harness" at bounding box center [784, 494] width 173 height 24
click at [786, 363] on select "Choose Options Bare Metal Gloss Black Powder Coat Textured Black Powder Coat" at bounding box center [784, 375] width 173 height 24
click at [698, 363] on select "Choose Options Bare Metal Gloss Black Powder Coat Textured Black Powder Coat" at bounding box center [784, 375] width 173 height 24
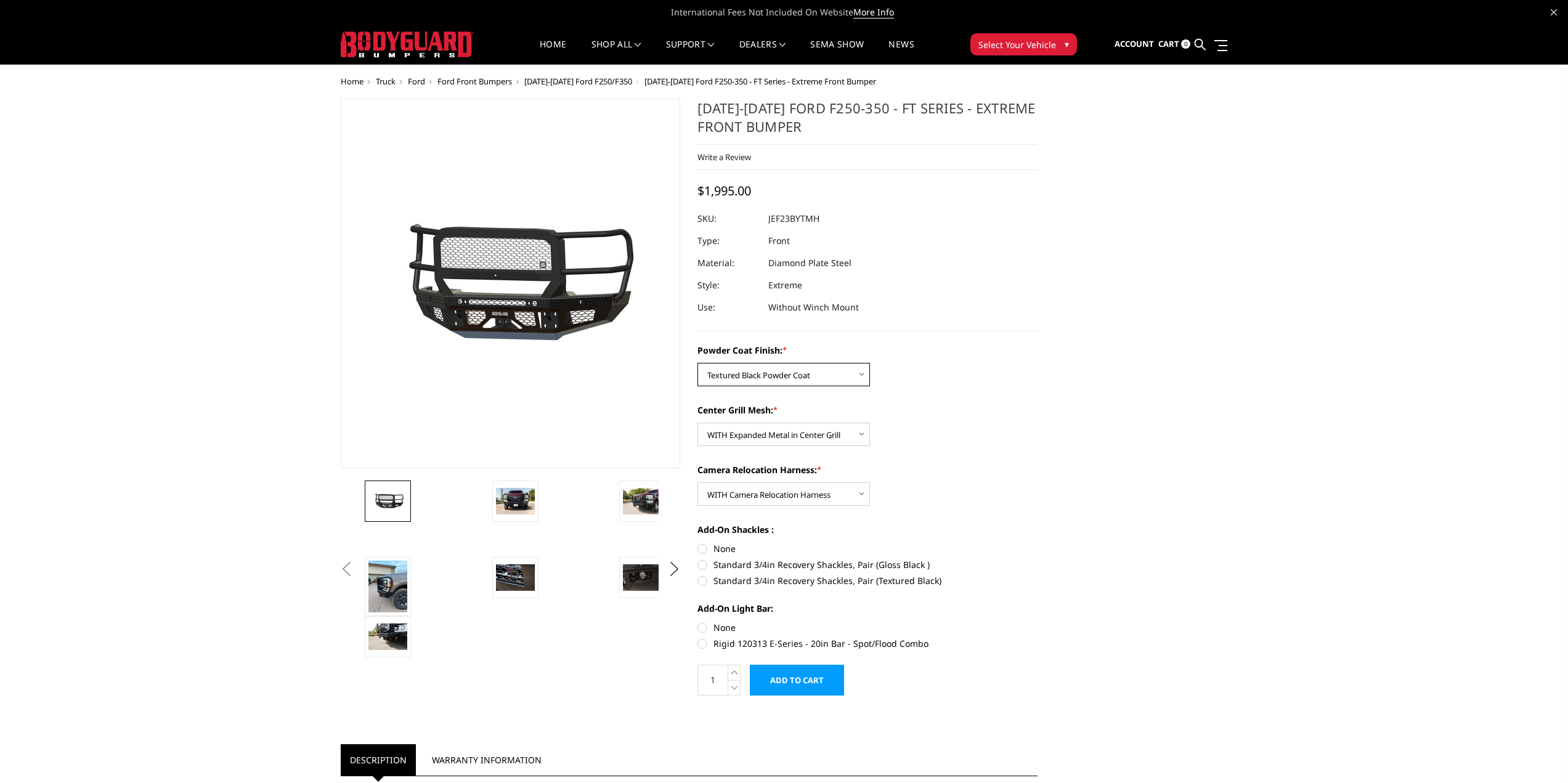
click at [792, 364] on select "Choose Options Bare Metal Gloss Black Powder Coat Textured Black Powder Coat" at bounding box center [784, 375] width 173 height 24
select select "3264"
click at [698, 363] on select "Choose Options Bare Metal Gloss Black Powder Coat Textured Black Powder Coat" at bounding box center [784, 375] width 173 height 24
click at [704, 645] on label "Rigid 120313 E-Series - 20in Bar - Spot/Flood Combo" at bounding box center [868, 642] width 340 height 13
click at [1037, 621] on input "Rigid 120313 E-Series - 20in Bar - Spot/Flood Combo" at bounding box center [1037, 620] width 1 height 1
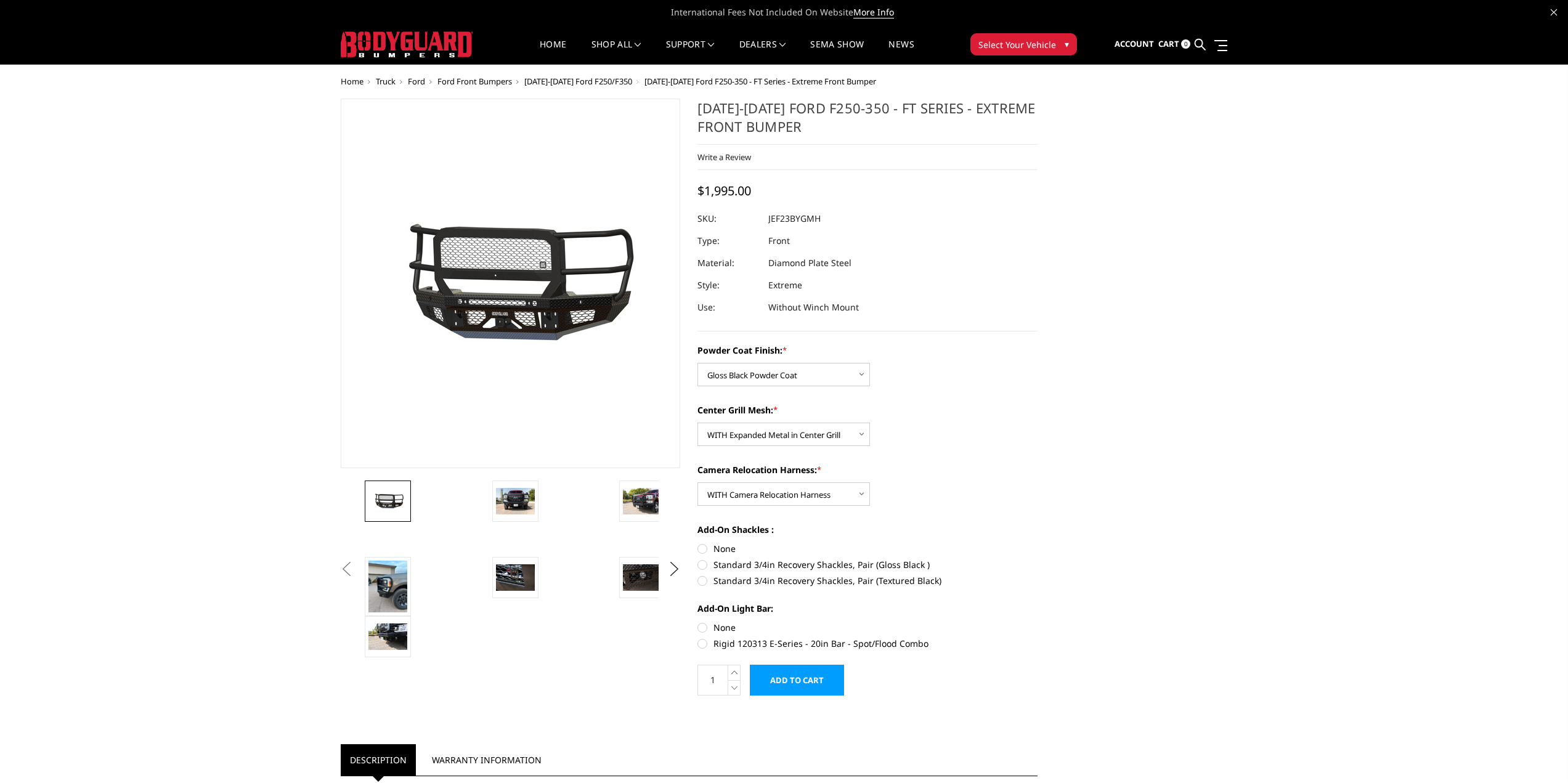
radio input "true"
click at [702, 565] on label "Standard 3/4in Recovery Shackles, Pair (Gloss Black )" at bounding box center [868, 564] width 340 height 13
click at [1037, 543] on input "Standard 3/4in Recovery Shackles, Pair (Gloss Black )" at bounding box center [1037, 542] width 1 height 1
radio input "true"
click at [759, 372] on select "Choose Options Bare Metal Gloss Black Powder Coat Textured Black Powder Coat" at bounding box center [784, 375] width 173 height 24
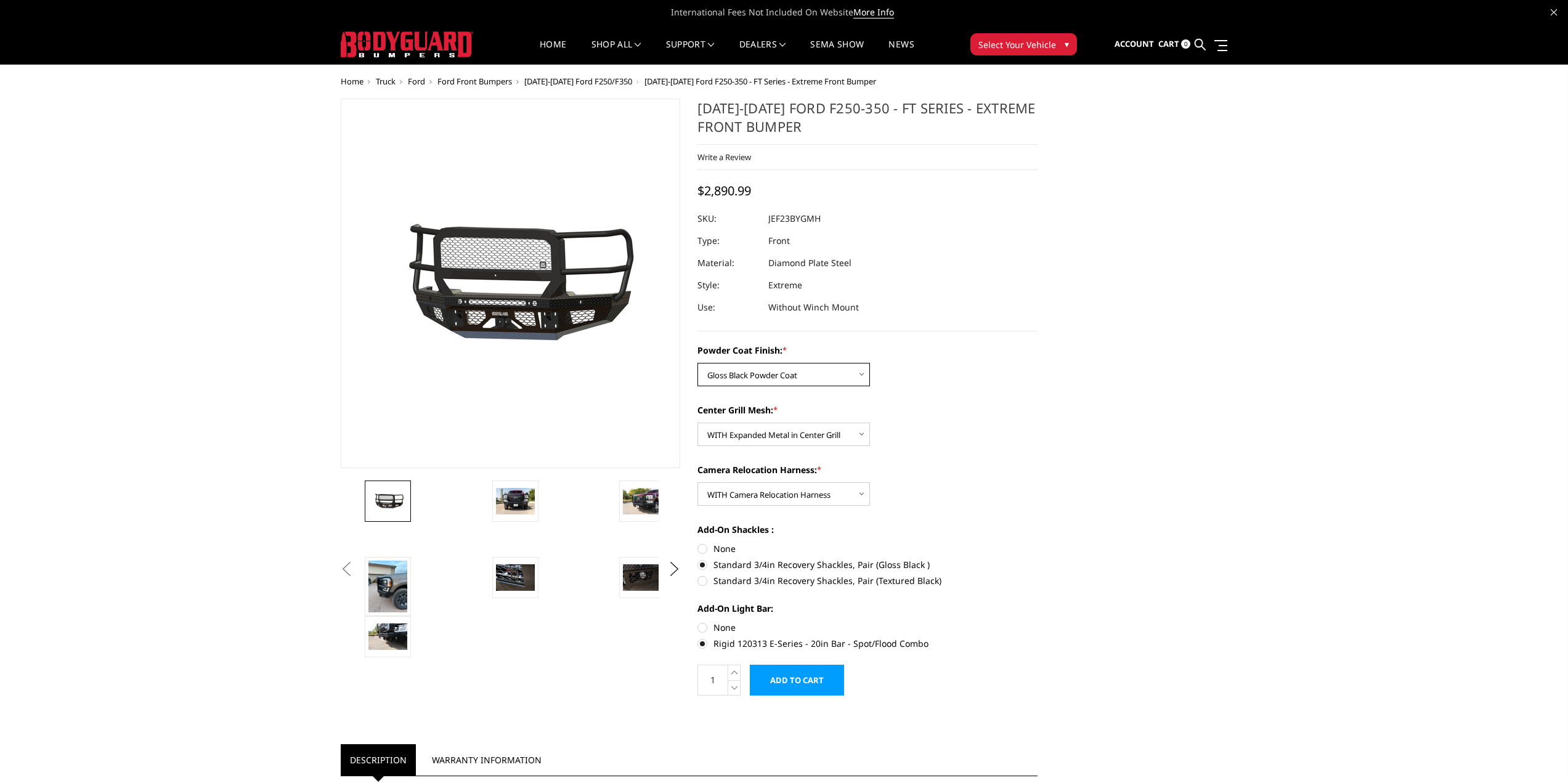
select select "3263"
click at [698, 363] on select "Choose Options Bare Metal Gloss Black Powder Coat Textured Black Powder Coat" at bounding box center [784, 375] width 173 height 24
